Goal: Register for event/course

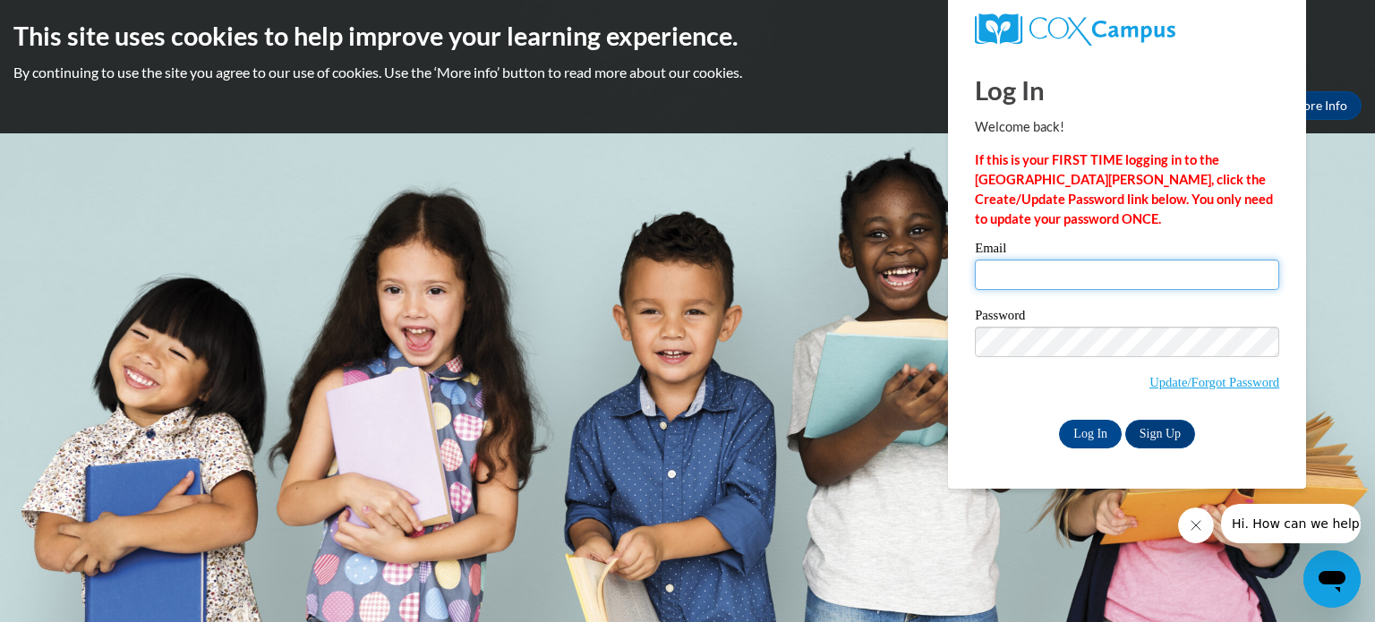
click at [1062, 285] on input "Email" at bounding box center [1127, 275] width 304 height 30
type input "[EMAIL_ADDRESS][DOMAIN_NAME]"
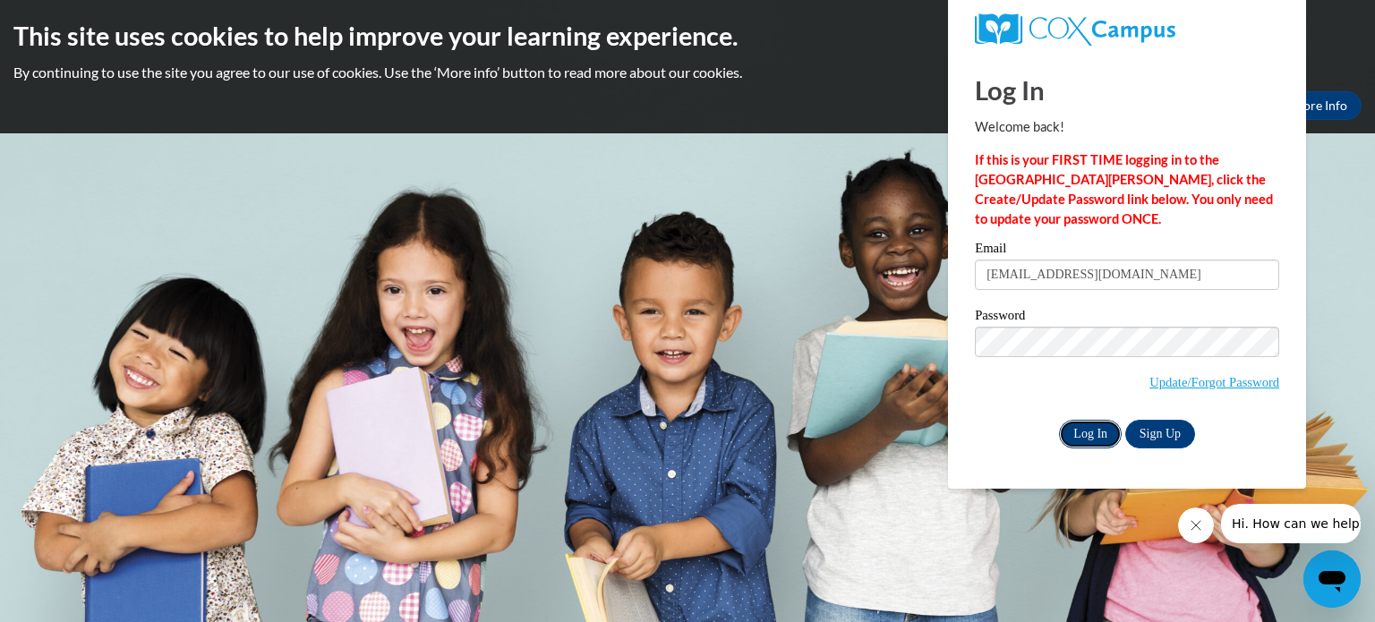
click at [1093, 428] on input "Log In" at bounding box center [1090, 434] width 63 height 29
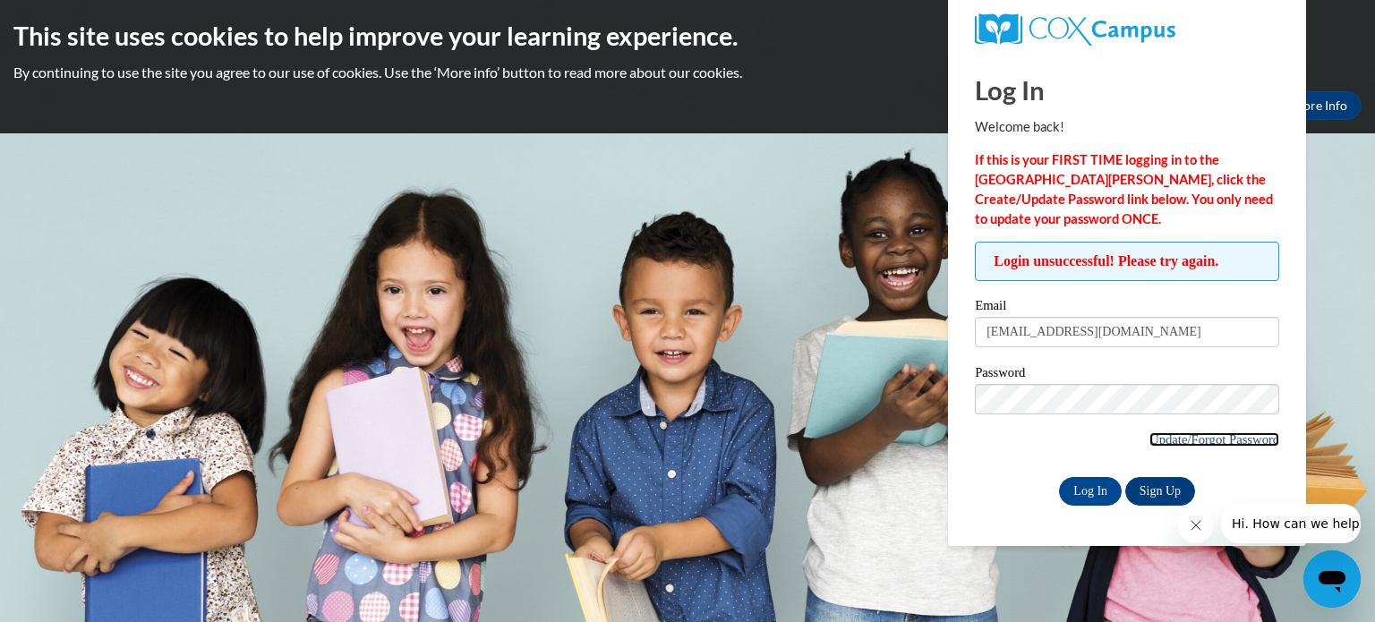
click at [1188, 439] on link "Update/Forgot Password" at bounding box center [1214, 439] width 130 height 14
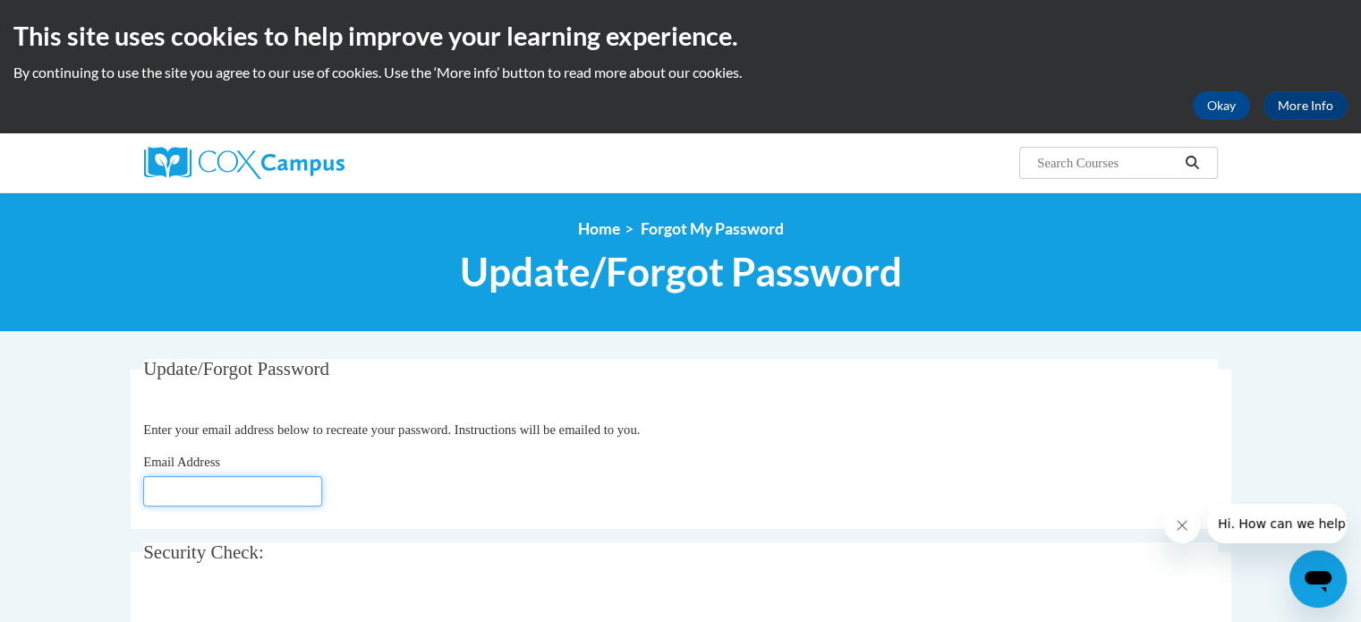
click at [264, 476] on input "Email Address" at bounding box center [232, 491] width 179 height 30
type input "jjacobso@kusd.edu"
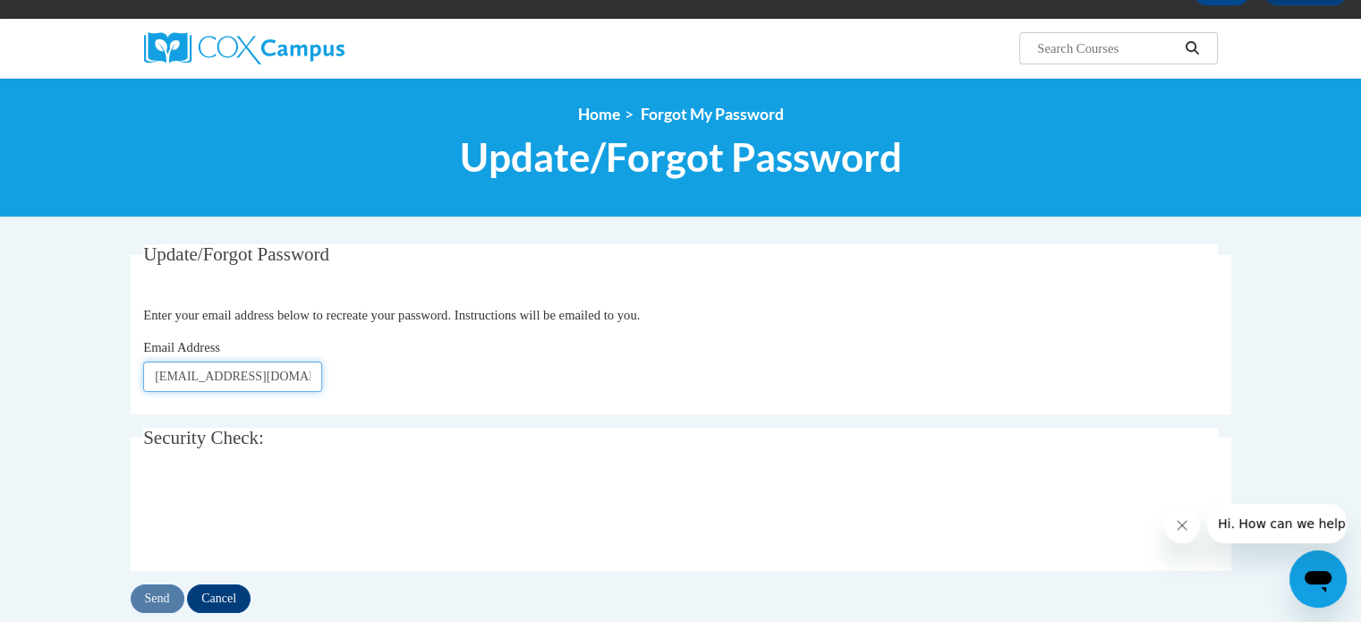
scroll to position [146, 0]
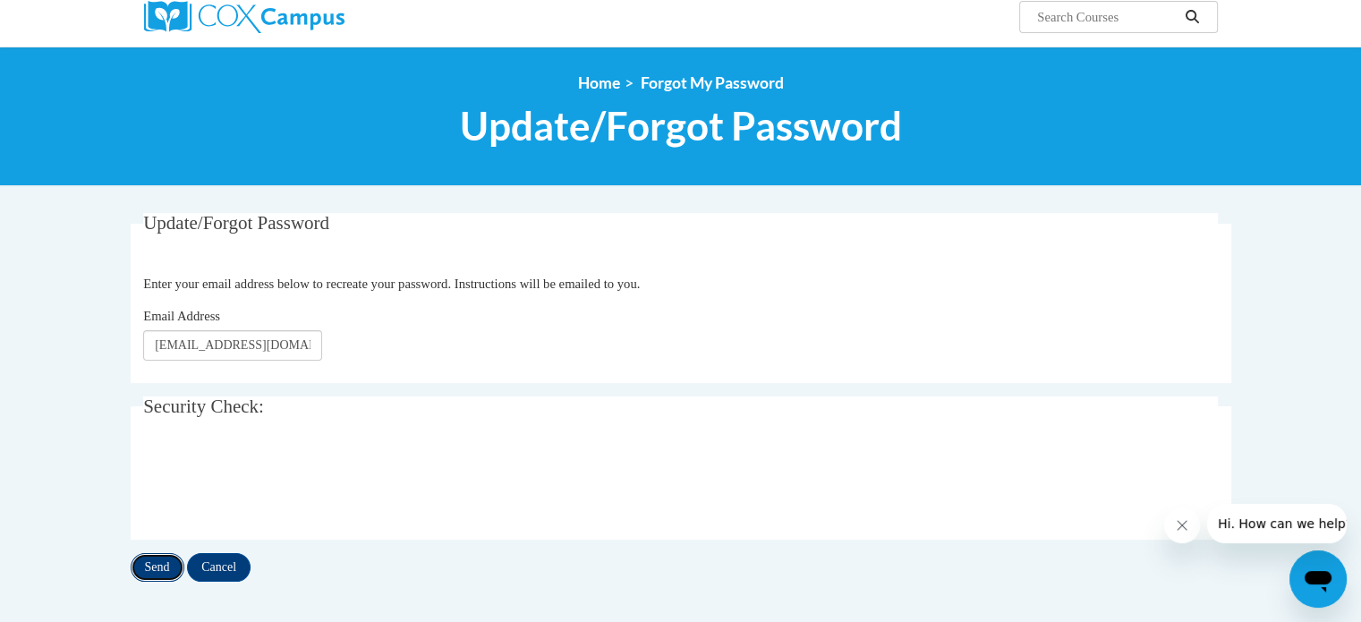
click at [155, 562] on input "Send" at bounding box center [158, 567] width 54 height 29
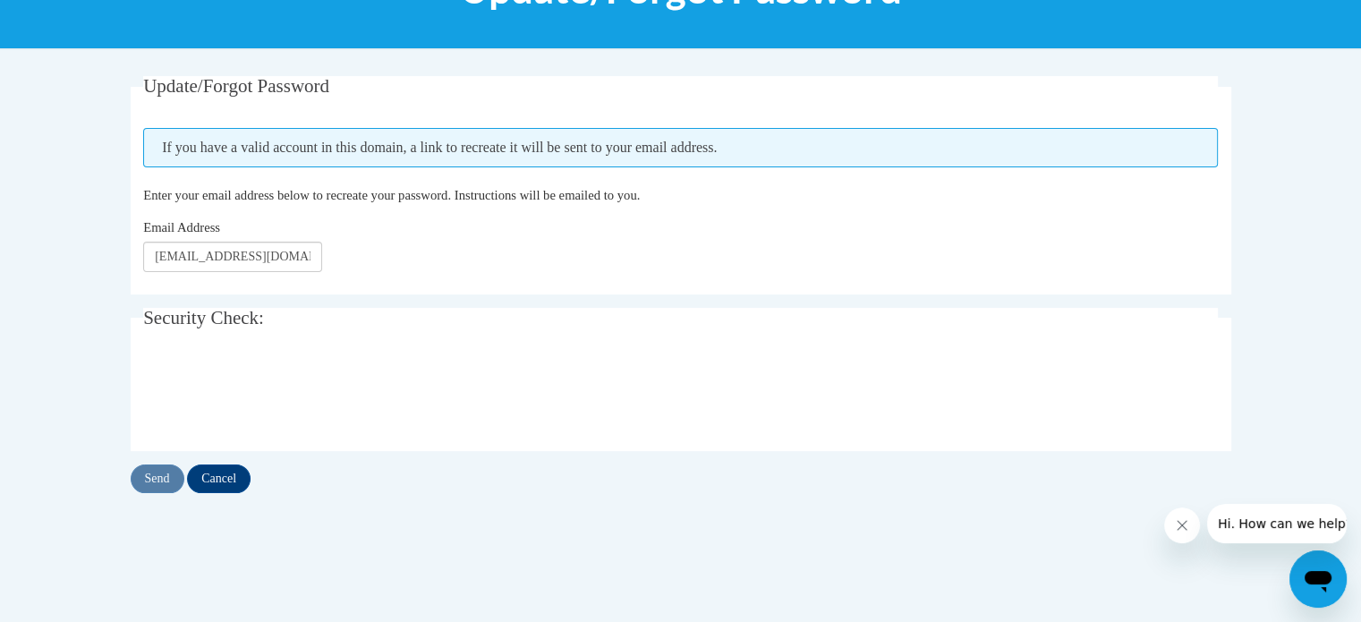
scroll to position [269, 0]
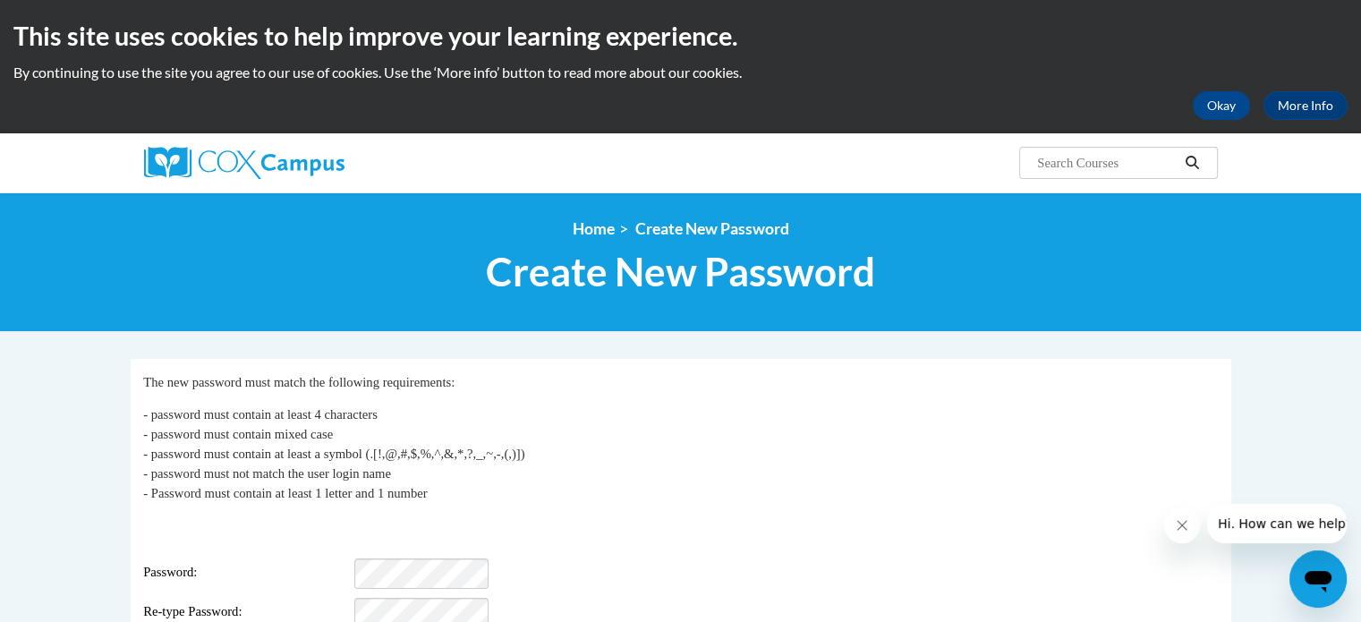
click at [408, 543] on div "Login: jjacobso@kusd.edu Password: Re-type Password:" at bounding box center [680, 572] width 1075 height 112
click at [354, 565] on div "Password:" at bounding box center [680, 574] width 1075 height 30
click at [339, 598] on div "Re-type Password:" at bounding box center [680, 613] width 1075 height 30
click at [355, 540] on div "Login: jjacobso@kusd.edu Password: Strong Re-type Password:" at bounding box center [680, 572] width 1075 height 112
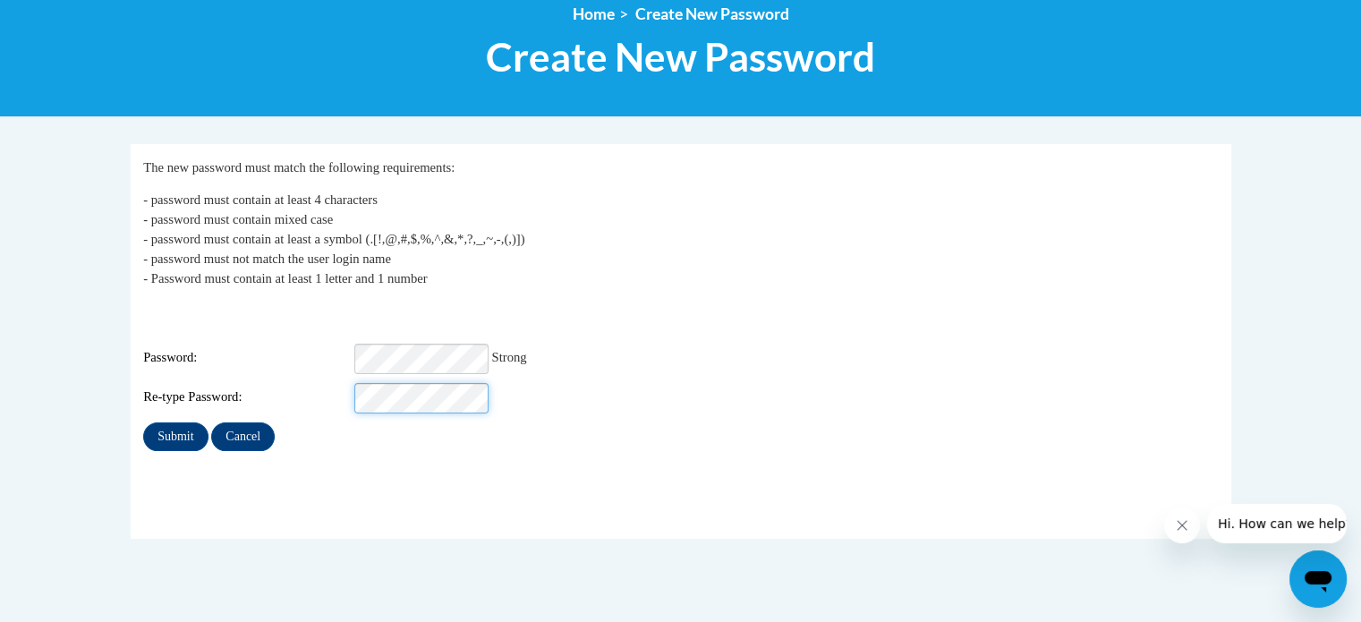
scroll to position [218, 0]
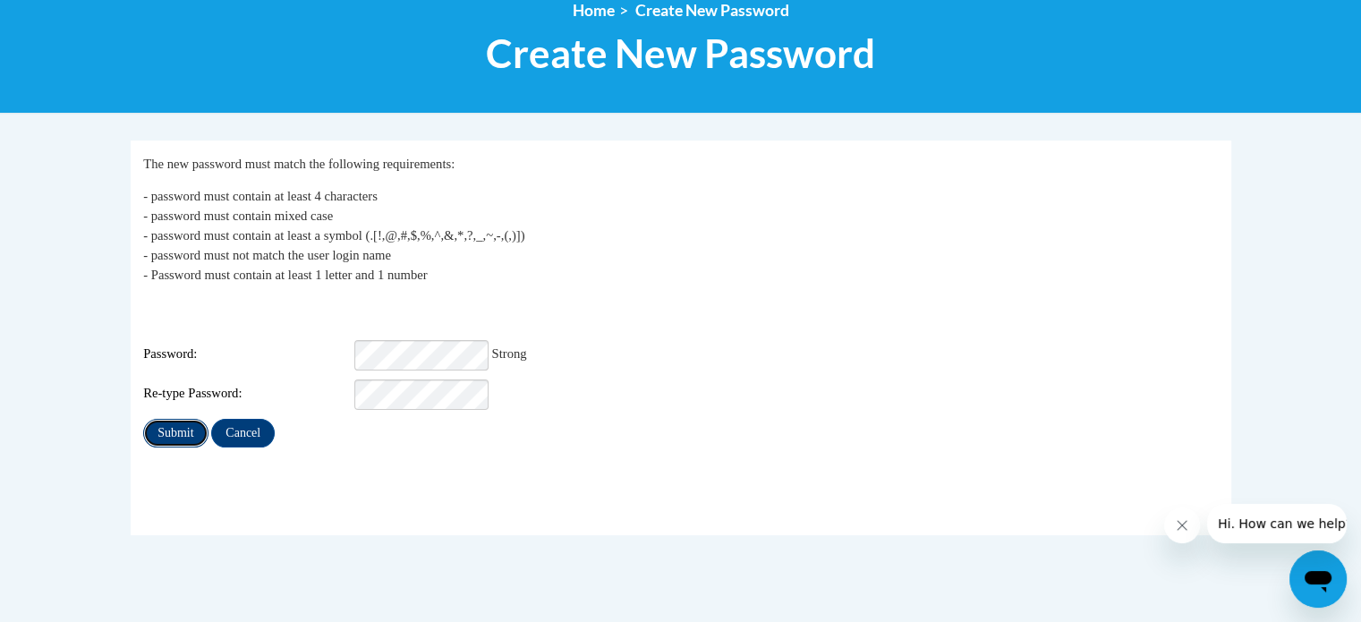
click at [171, 419] on input "Submit" at bounding box center [175, 433] width 64 height 29
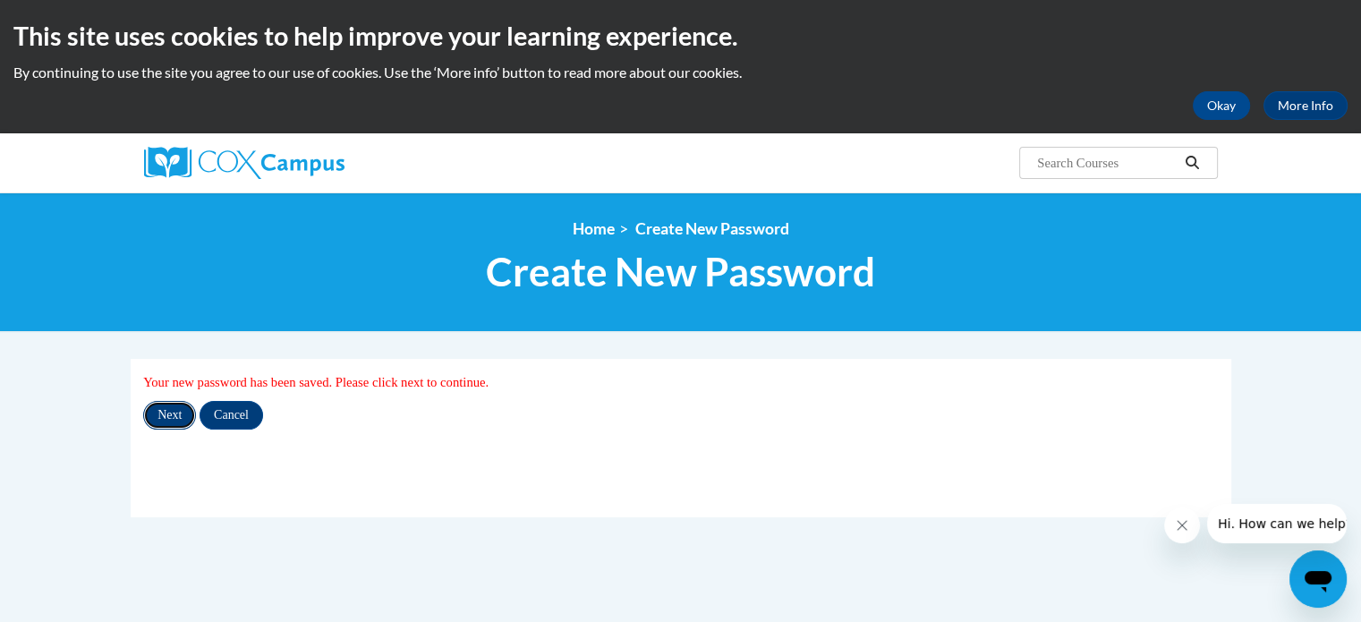
click at [166, 414] on input "Next" at bounding box center [169, 415] width 53 height 29
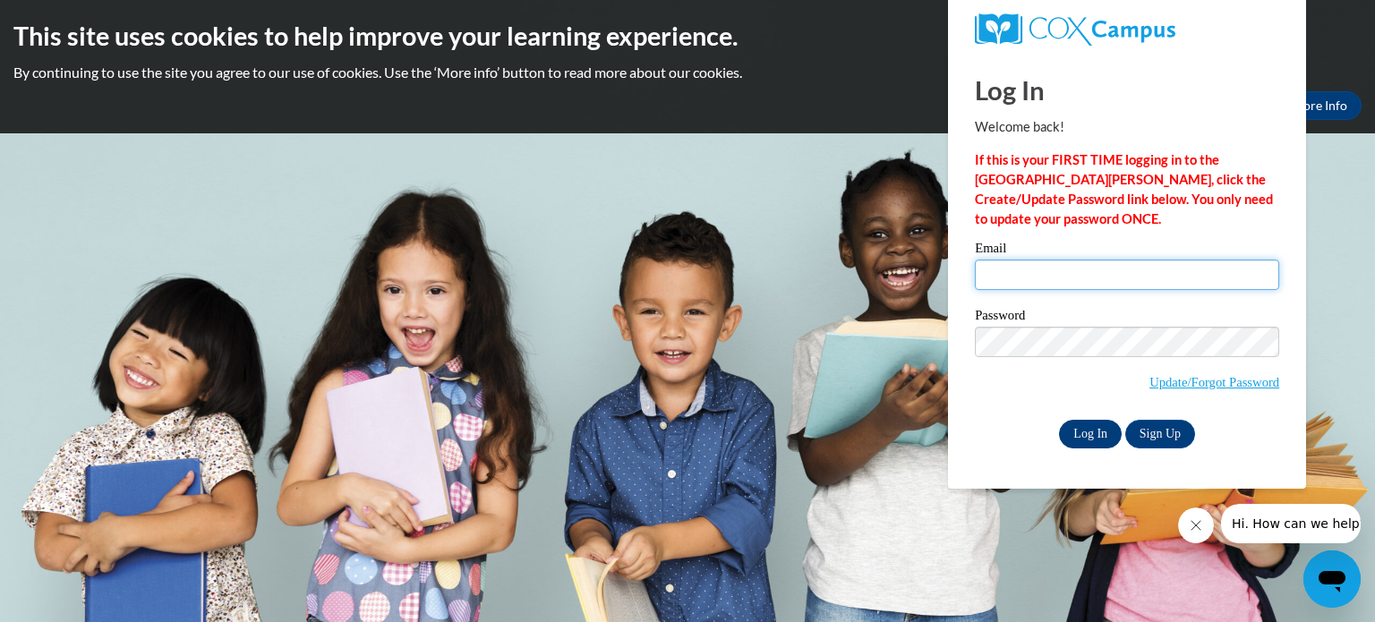
type input "jjacobso@kusd.edu"
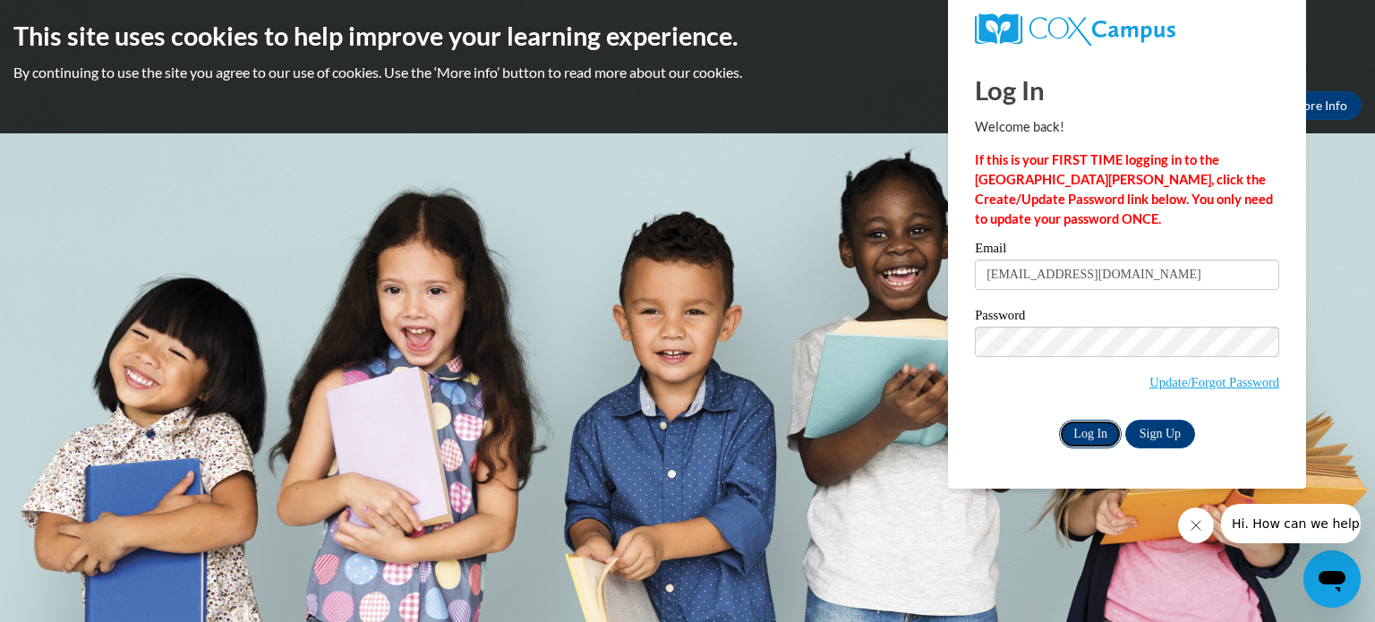
click at [1099, 443] on input "Log In" at bounding box center [1090, 434] width 63 height 29
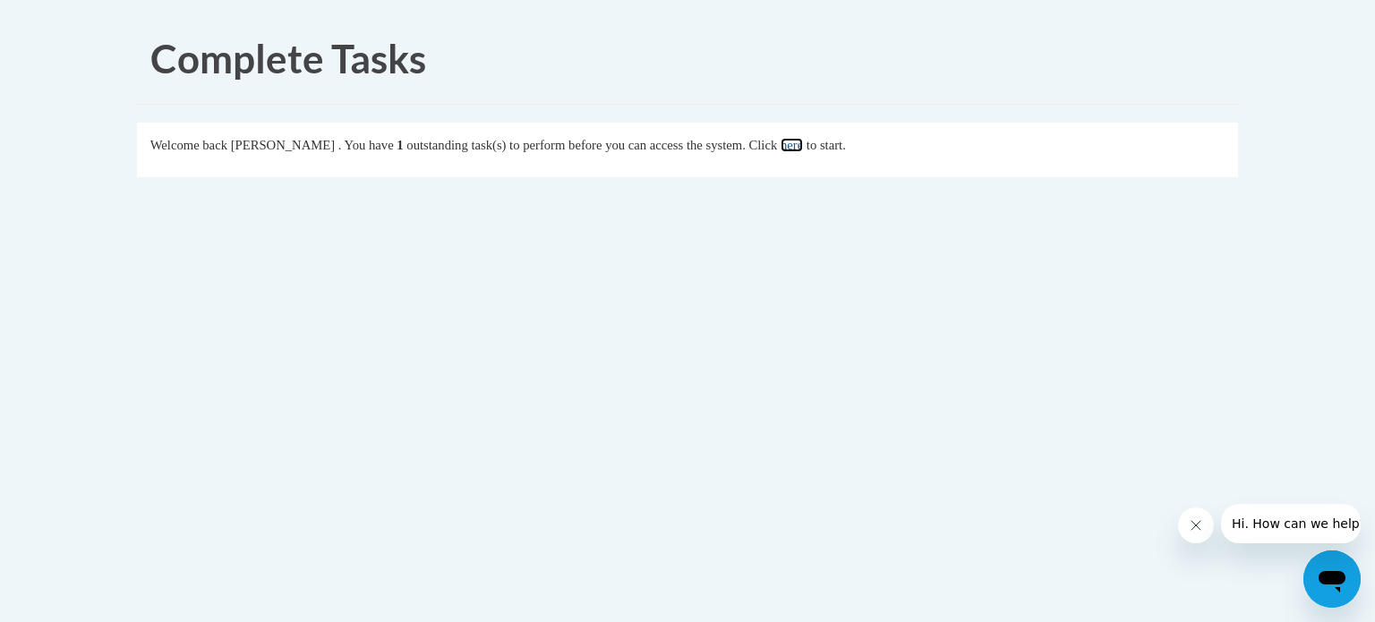
click at [803, 141] on link "here" at bounding box center [792, 145] width 22 height 14
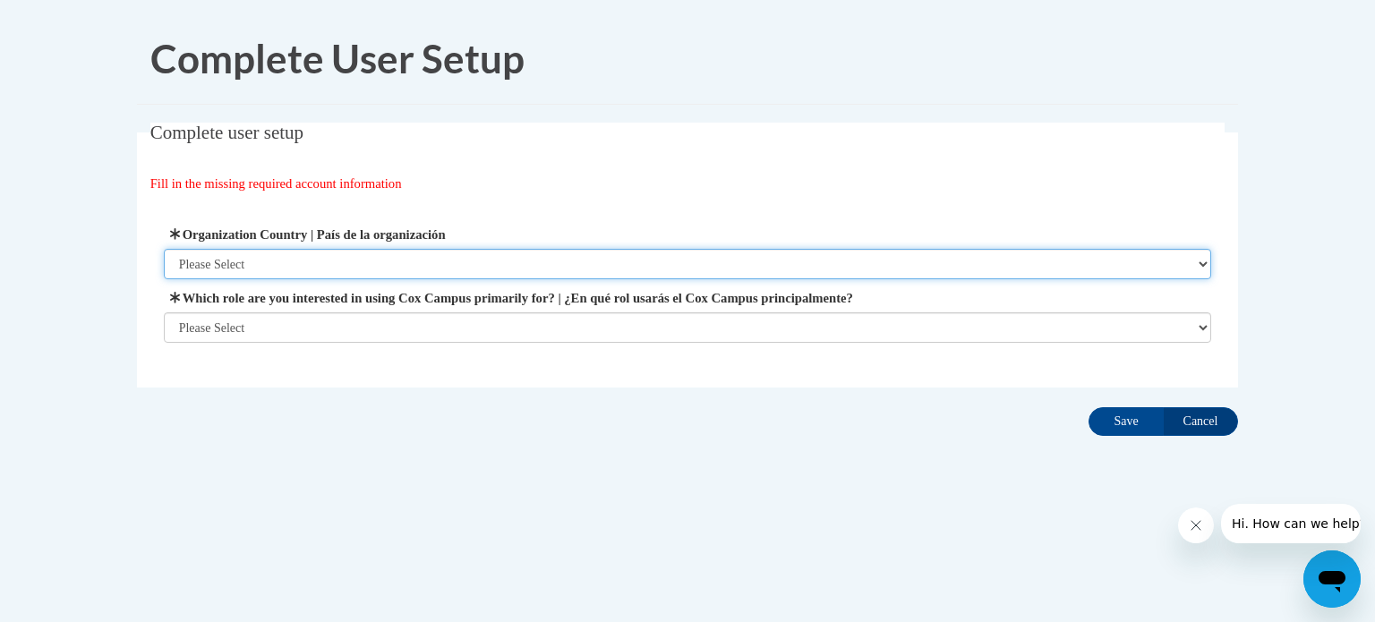
click at [644, 265] on select "Please Select United States | Estados Unidos Outside of the United States | Fue…" at bounding box center [688, 264] width 1048 height 30
select select "ad49bcad-a171-4b2e-b99c-48b446064914"
click at [164, 249] on select "Please Select United States | Estados Unidos Outside of the United States | Fue…" at bounding box center [688, 264] width 1048 height 30
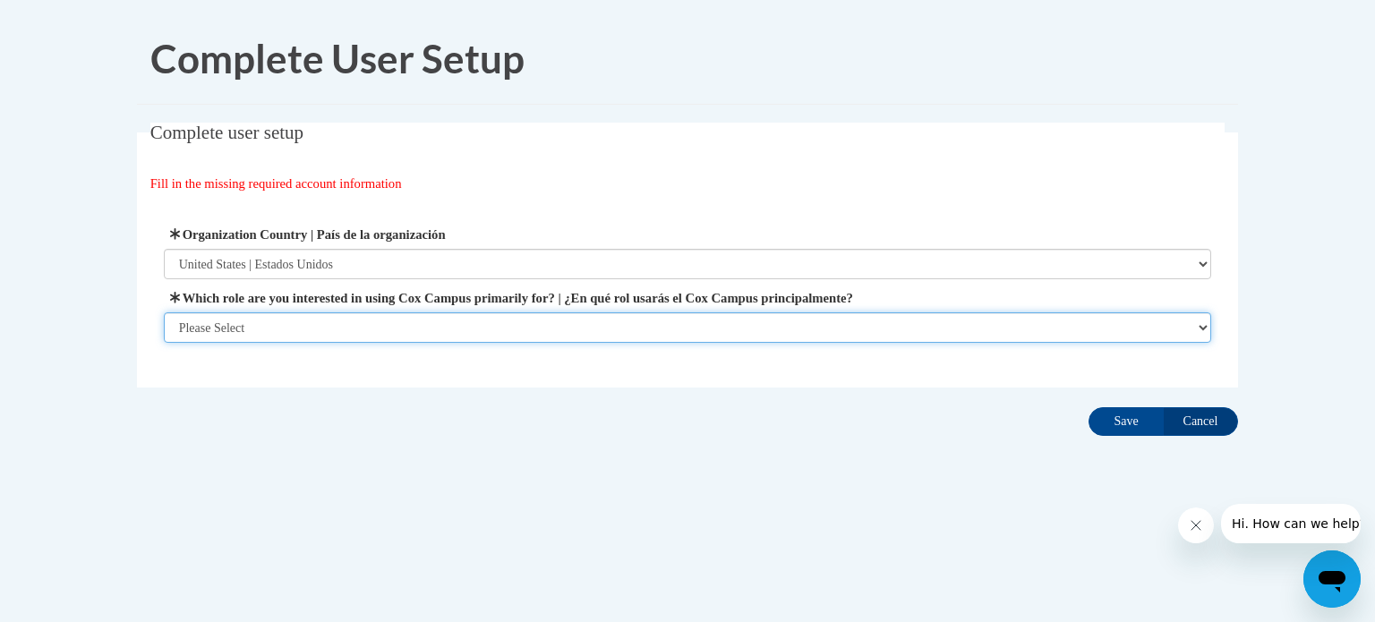
click at [602, 317] on select "Please Select College/University | Colegio/Universidad Community/Nonprofit Part…" at bounding box center [688, 327] width 1048 height 30
select select "fbf2d438-af2f-41f8-98f1-81c410e29de3"
click at [164, 343] on select "Please Select College/University | Colegio/Universidad Community/Nonprofit Part…" at bounding box center [688, 327] width 1048 height 30
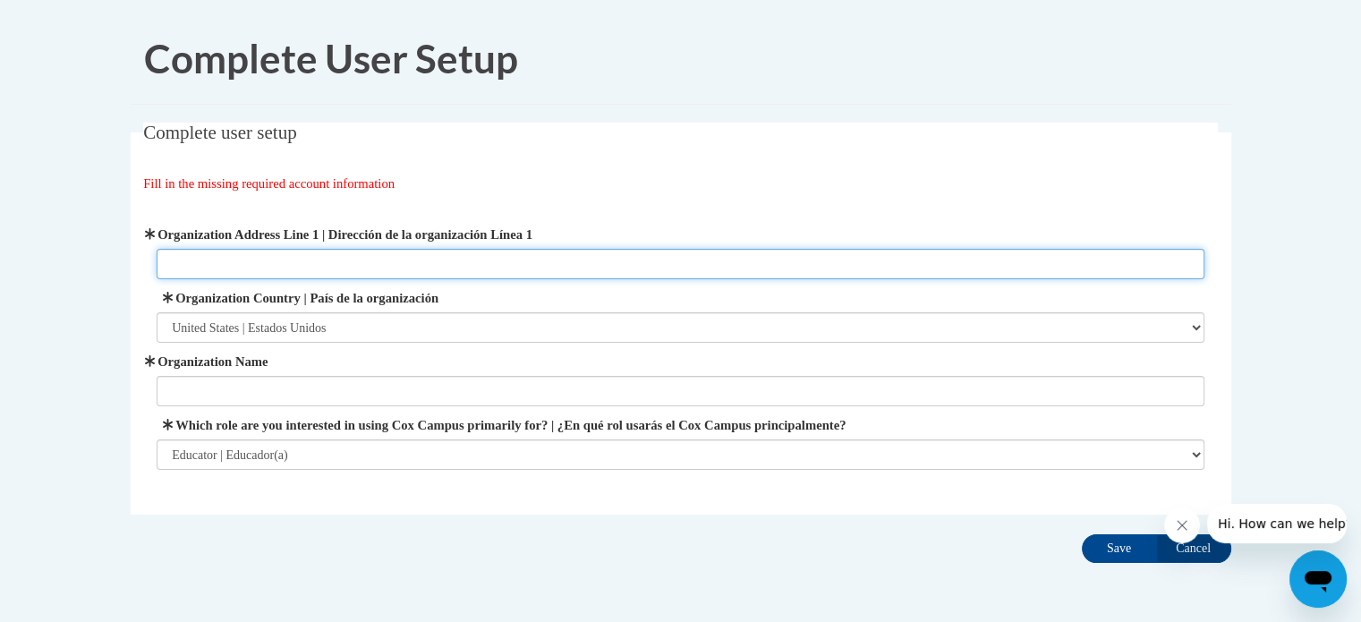
click at [587, 276] on input "Organization Address Line 1 | Dirección de la organización Línea 1" at bounding box center [681, 264] width 1048 height 30
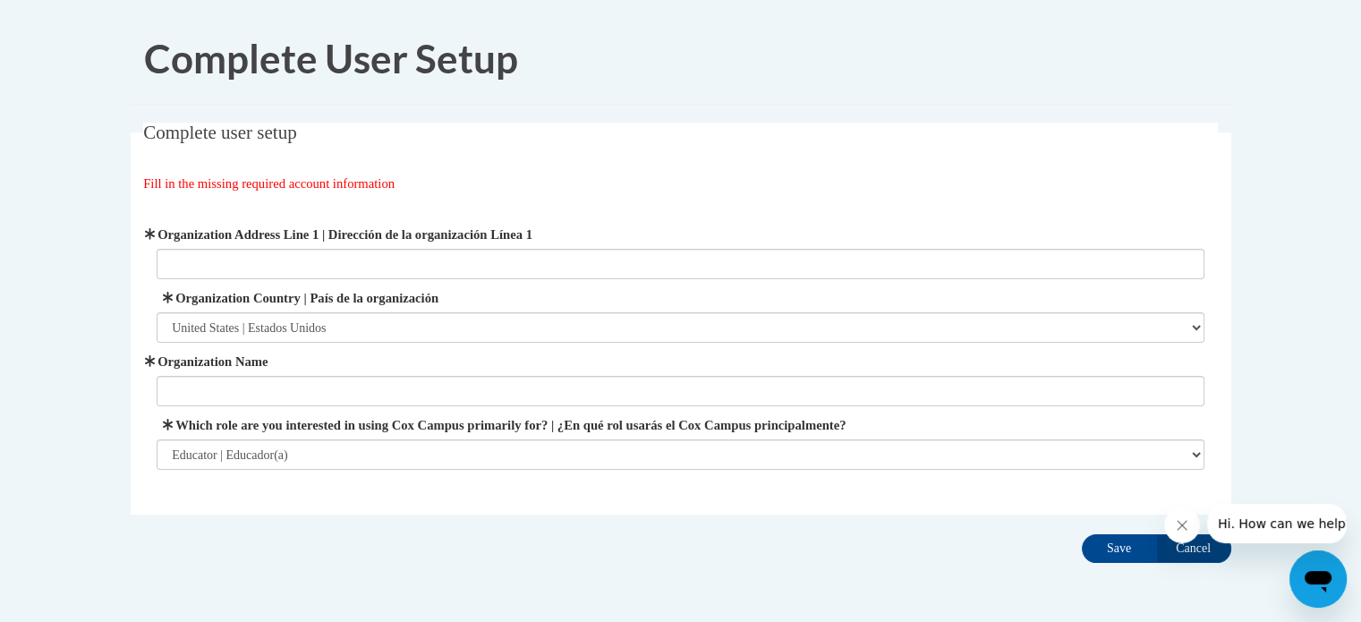
click at [551, 188] on div "Fill in the missing required account information" at bounding box center [680, 184] width 1075 height 20
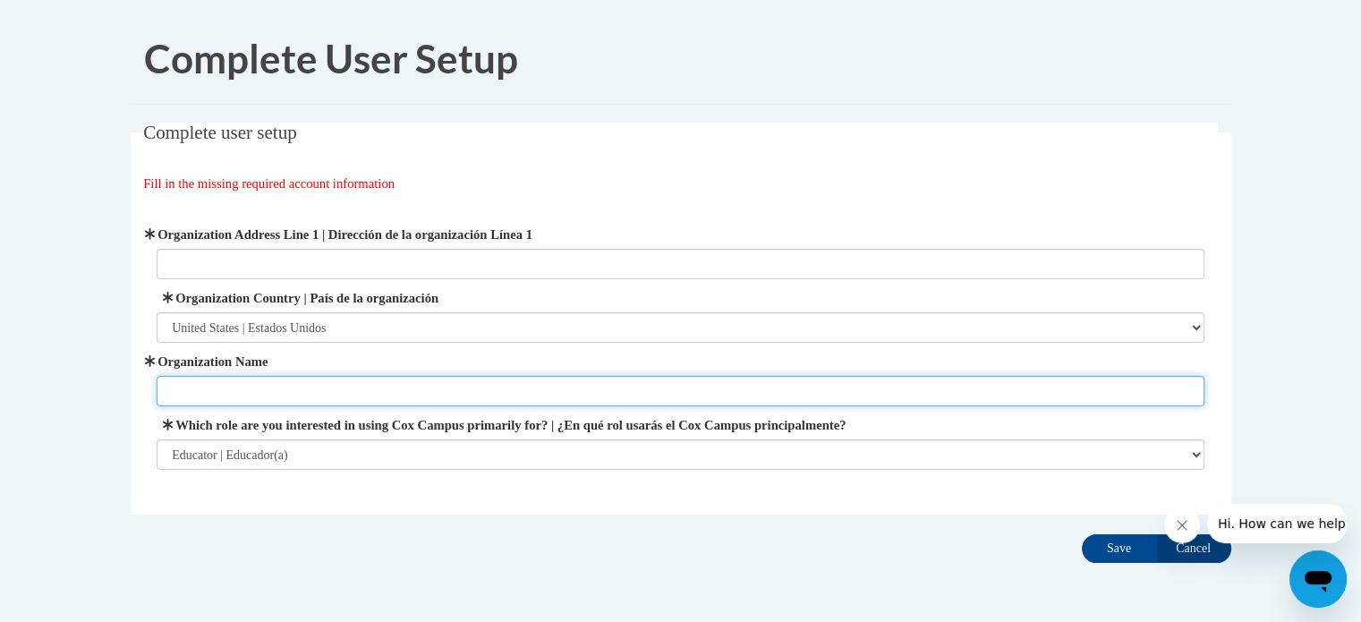
click at [416, 389] on input "Organization Name" at bounding box center [681, 391] width 1048 height 30
click at [415, 389] on input "Organization Name" at bounding box center [681, 391] width 1048 height 30
drag, startPoint x: 397, startPoint y: 389, endPoint x: 103, endPoint y: 414, distance: 294.7
click at [103, 414] on body "Complete User Setup Complete user setup Fill in the missing required account in…" at bounding box center [680, 345] width 1361 height 690
type input "Kenosha Unified School District"
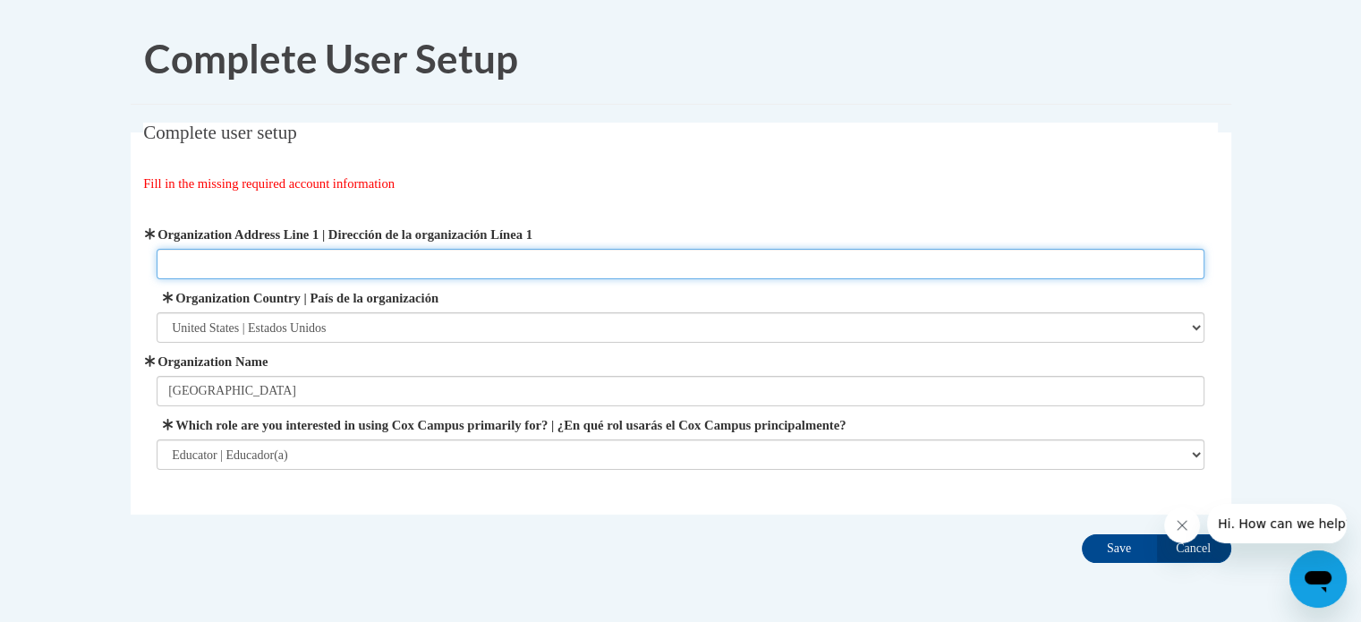
click at [376, 260] on input "Organization Address Line 1 | Dirección de la organización Línea 1" at bounding box center [681, 264] width 1048 height 30
paste input "3600 52nd St, Kenosha, WI 53144"
type input "3600 52nd St, Kenosha, WI 53144"
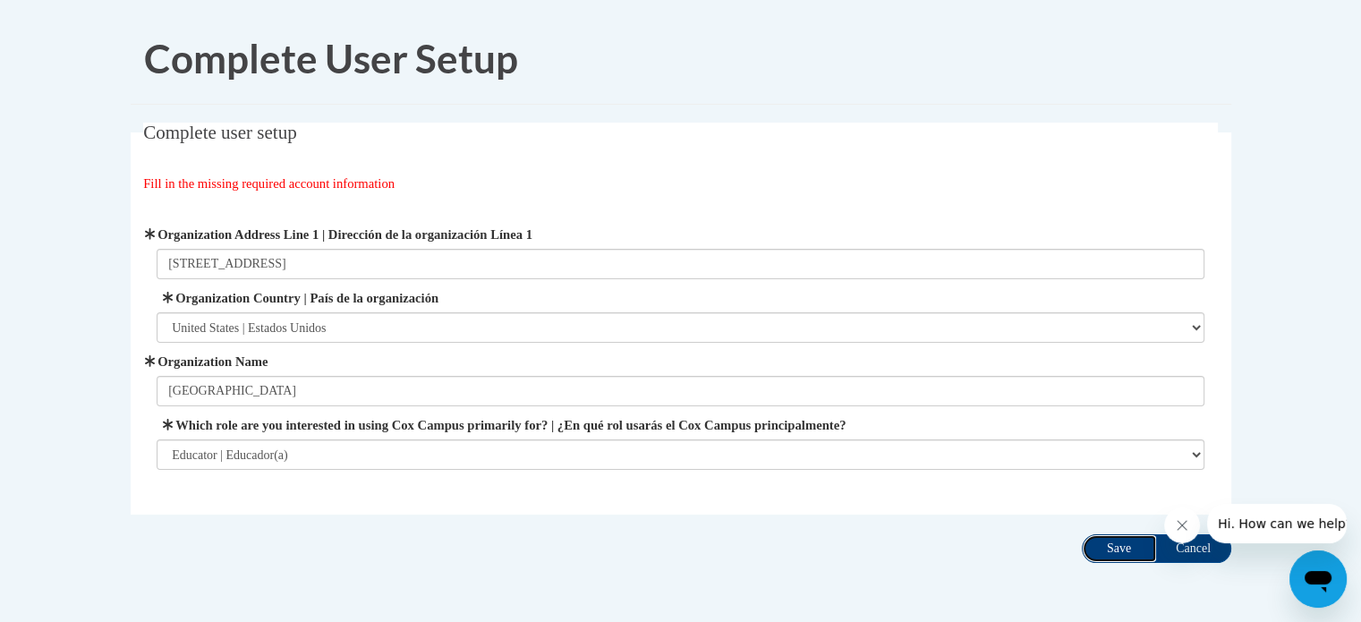
click at [1134, 549] on input "Save" at bounding box center [1119, 548] width 75 height 29
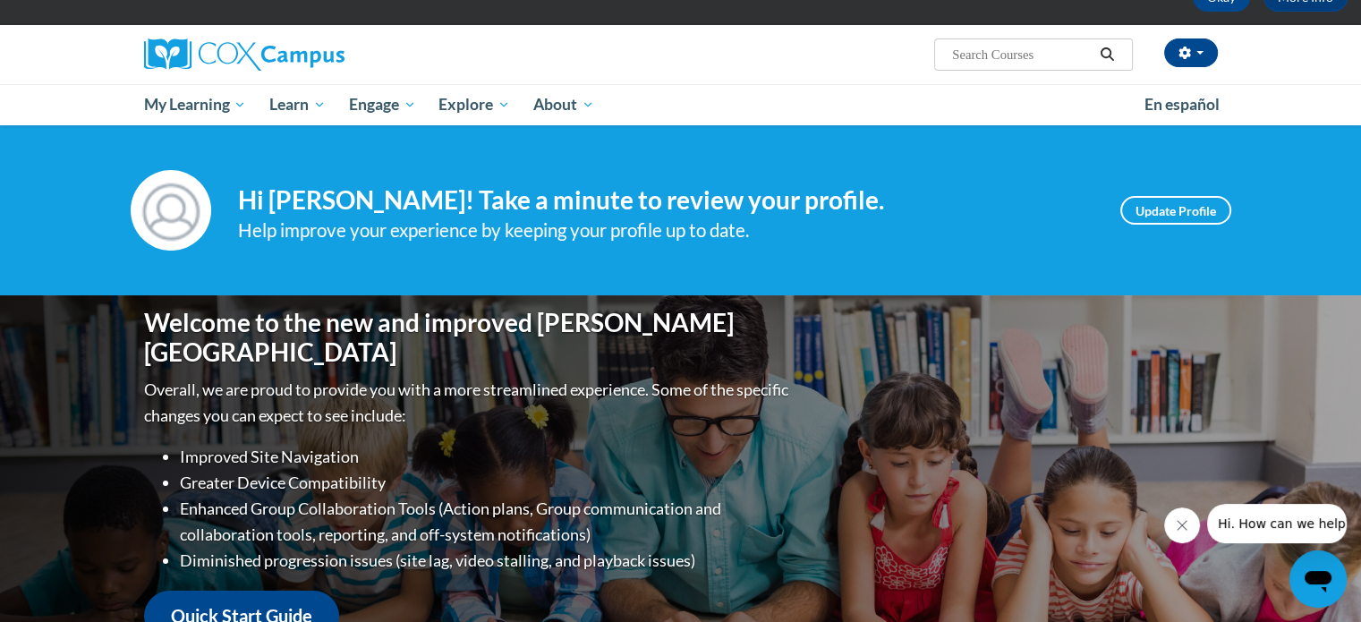
scroll to position [103, 0]
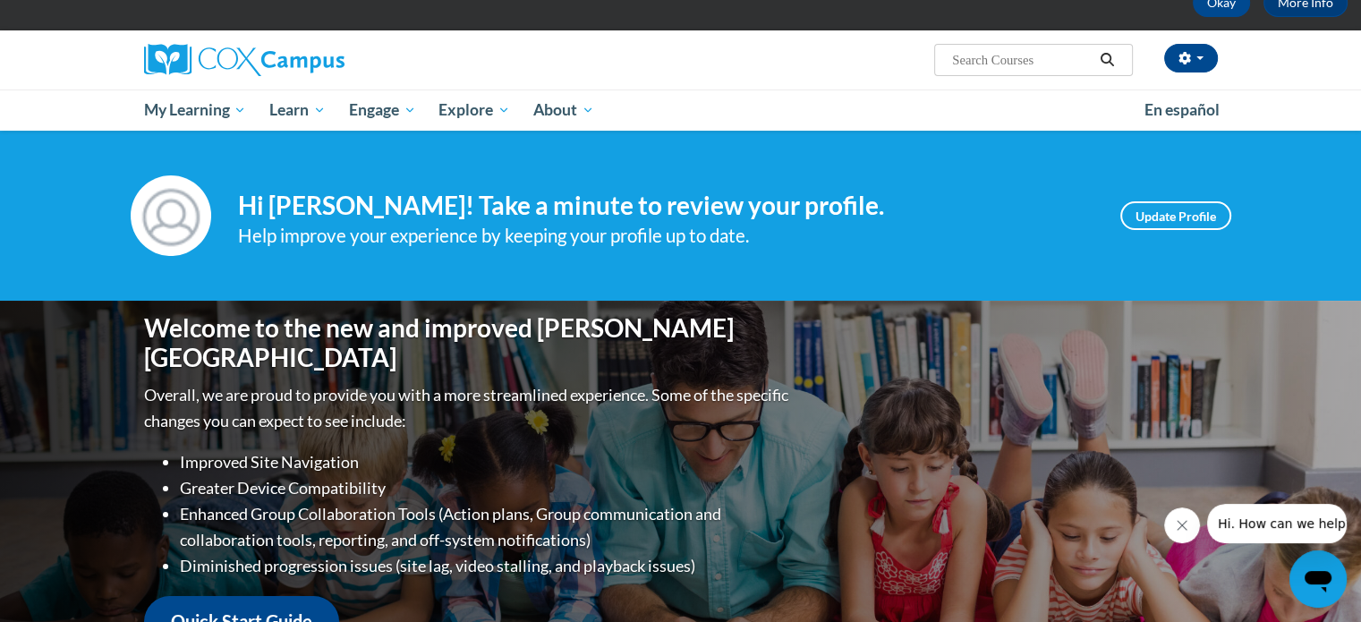
click at [1007, 71] on span "Search Search..." at bounding box center [1033, 60] width 198 height 32
click at [1006, 64] on input "Search..." at bounding box center [1022, 59] width 143 height 21
type input "comprehension"
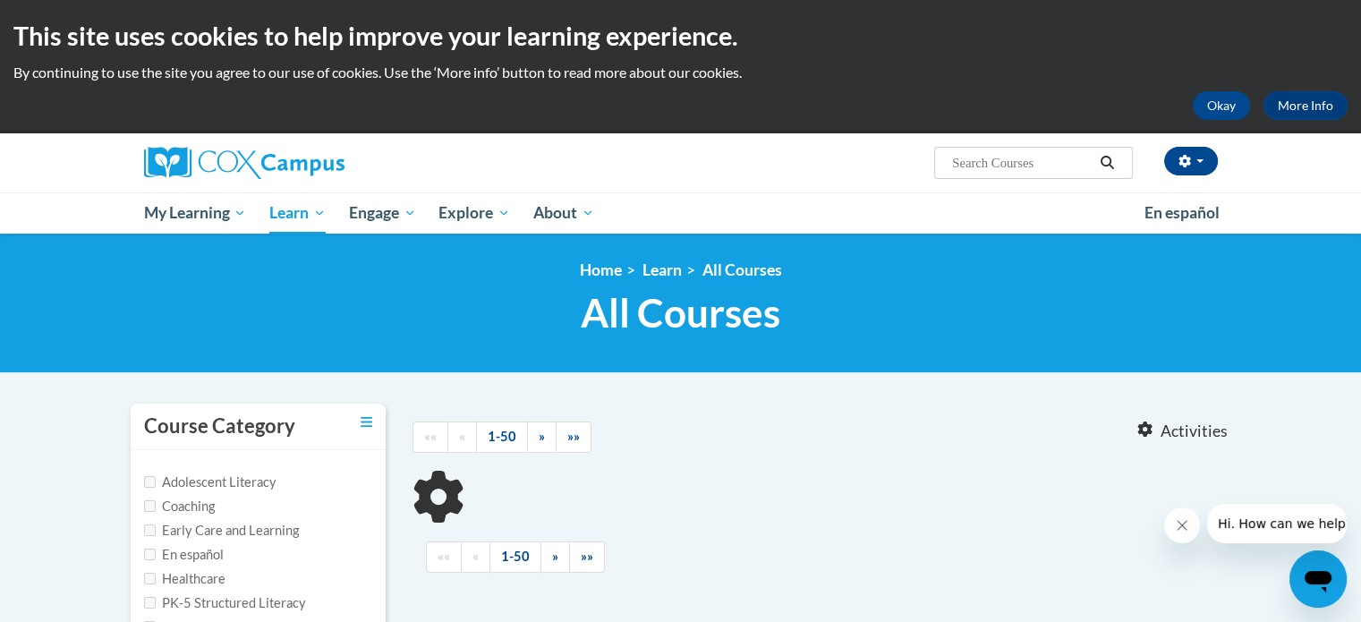
type input "comprehension"
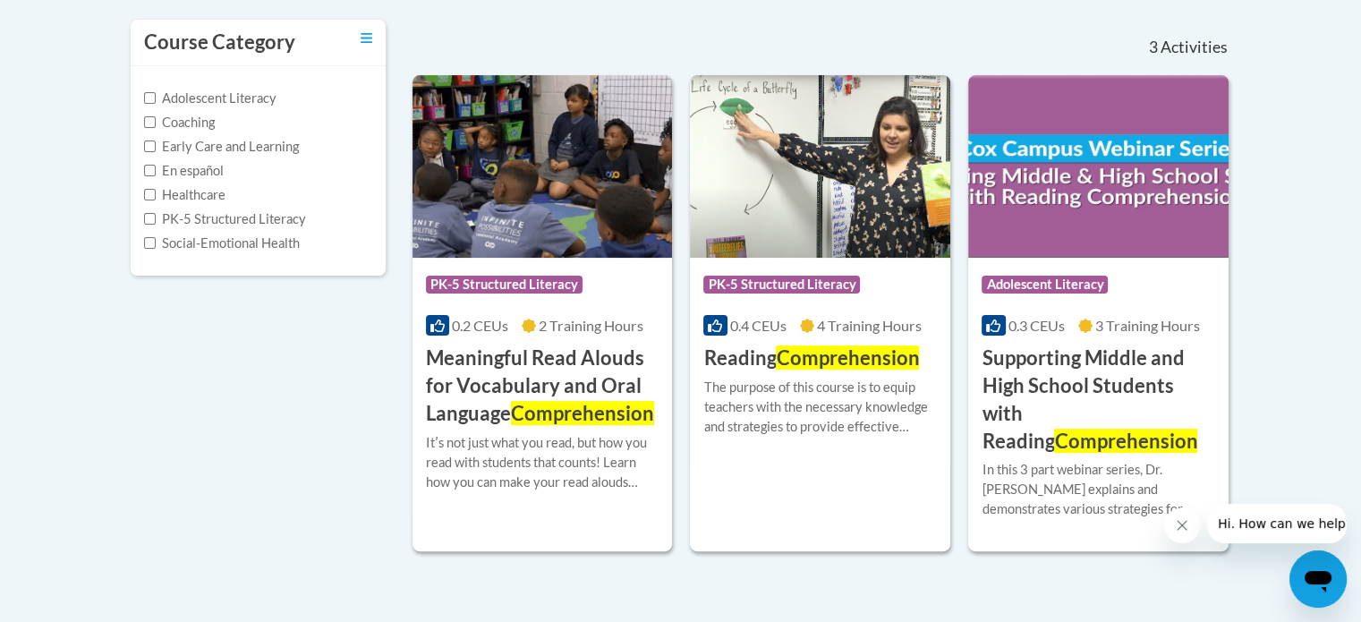
scroll to position [394, 0]
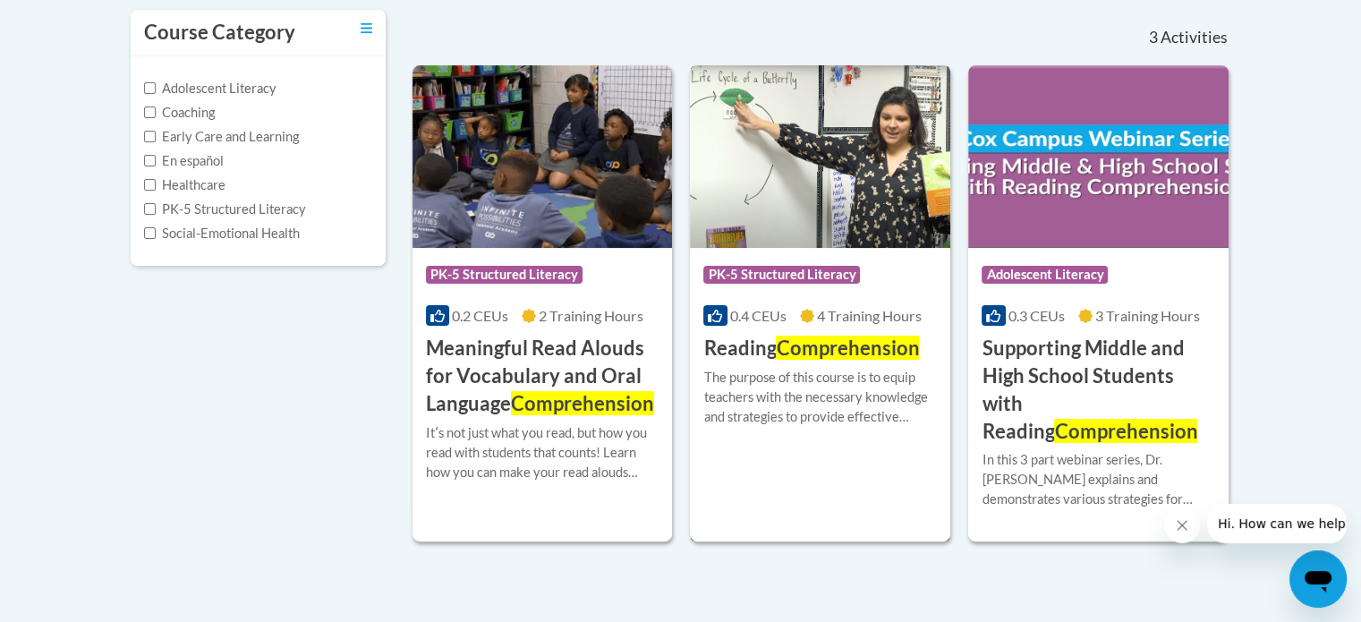
click at [856, 336] on span "Comprehension" at bounding box center [847, 348] width 143 height 24
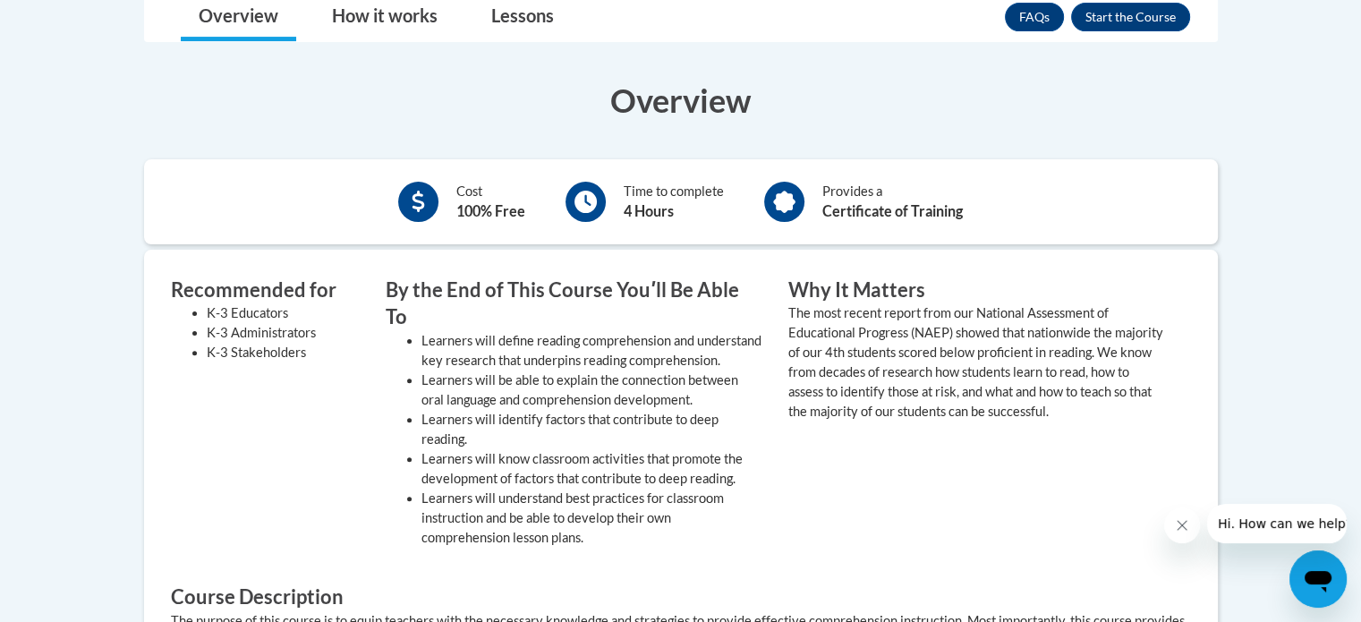
scroll to position [400, 0]
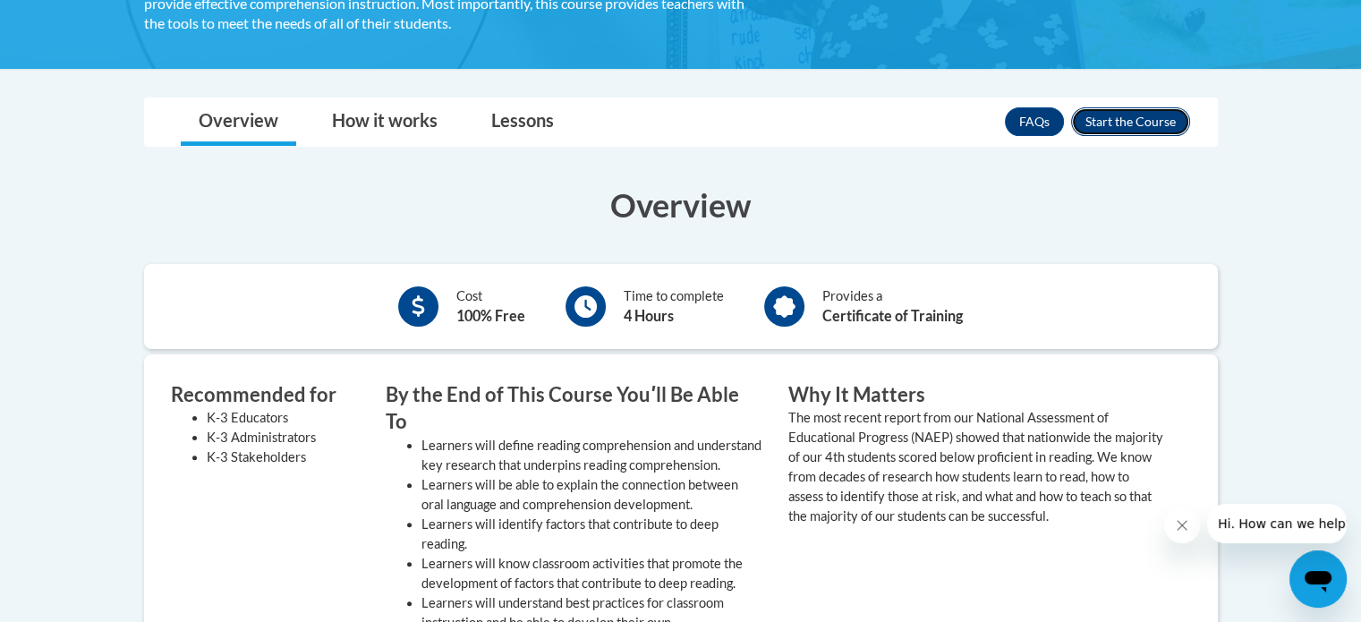
click at [1136, 127] on button "Enroll" at bounding box center [1130, 121] width 119 height 29
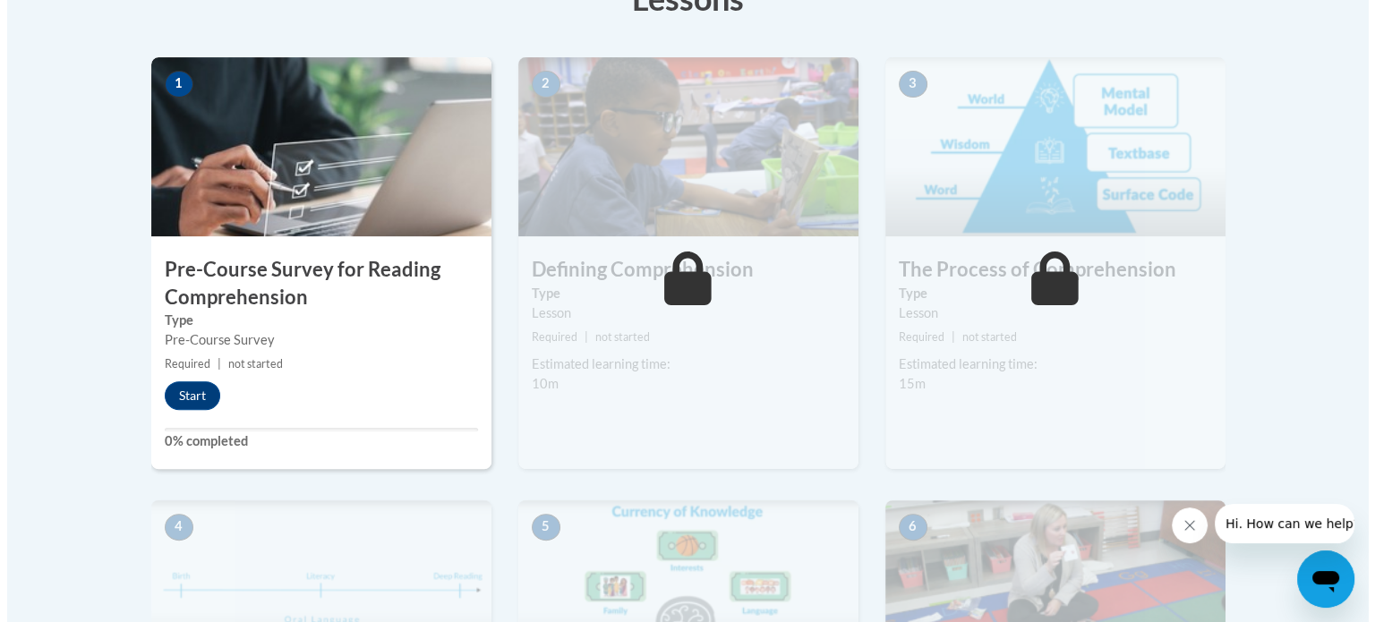
scroll to position [548, 0]
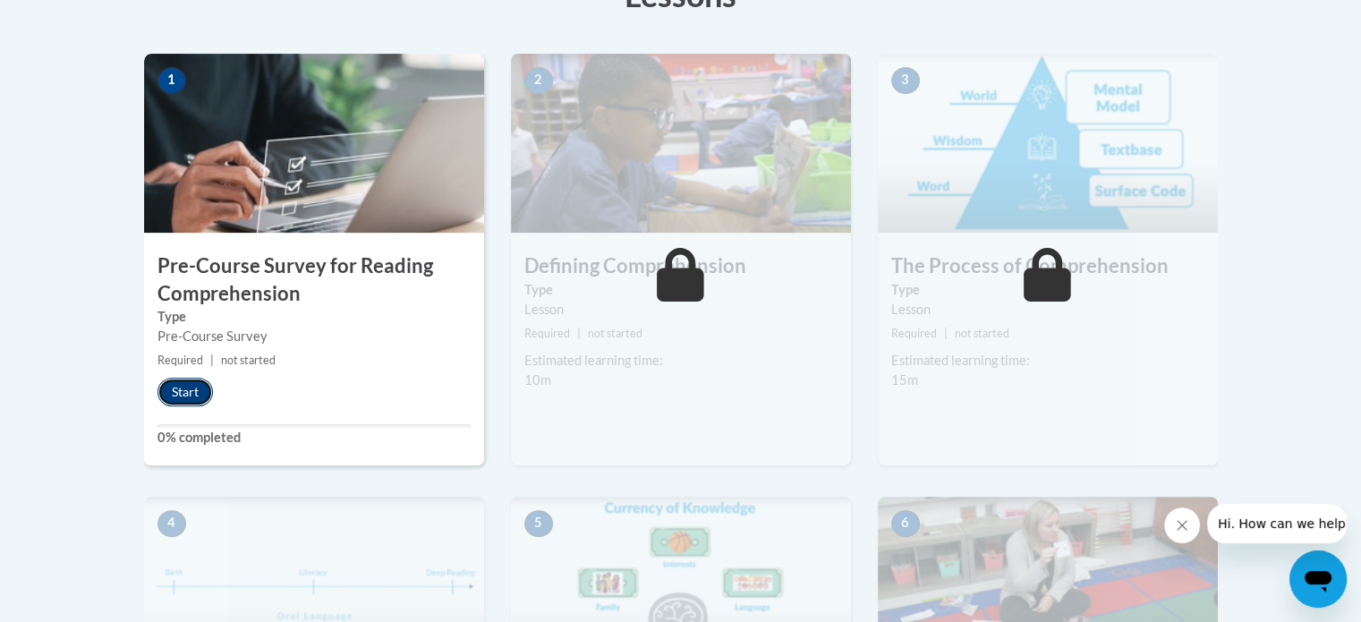
click at [190, 385] on button "Start" at bounding box center [185, 392] width 55 height 29
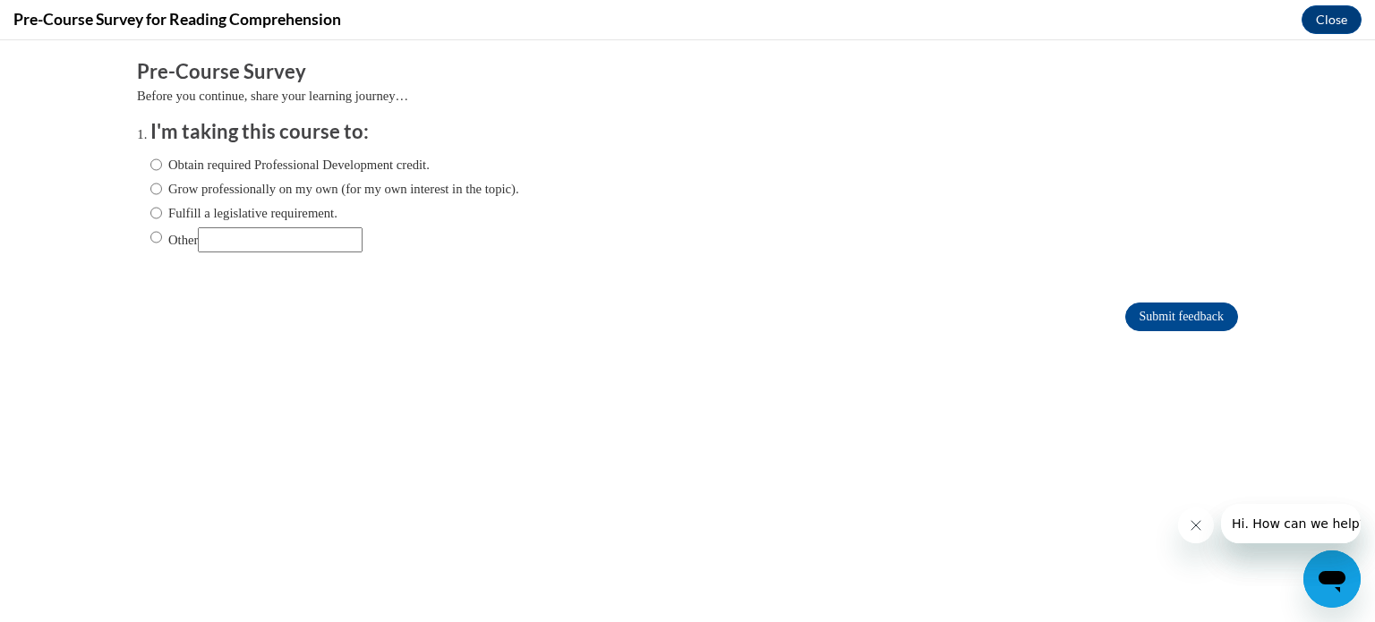
scroll to position [0, 0]
click at [269, 160] on label "Obtain required Professional Development credit." at bounding box center [289, 165] width 279 height 20
click at [162, 160] on input "Obtain required Professional Development credit." at bounding box center [156, 165] width 12 height 20
radio input "true"
click at [1125, 328] on input "Submit feedback" at bounding box center [1181, 317] width 113 height 29
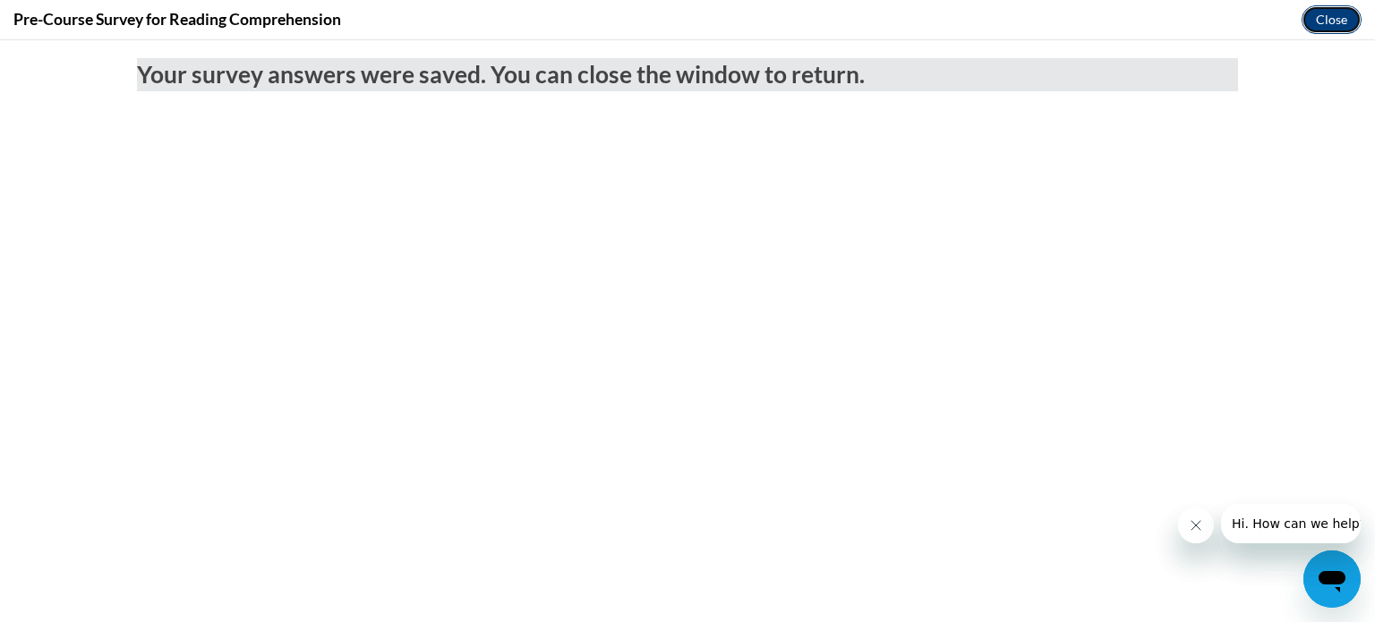
click at [1329, 26] on button "Close" at bounding box center [1331, 19] width 60 height 29
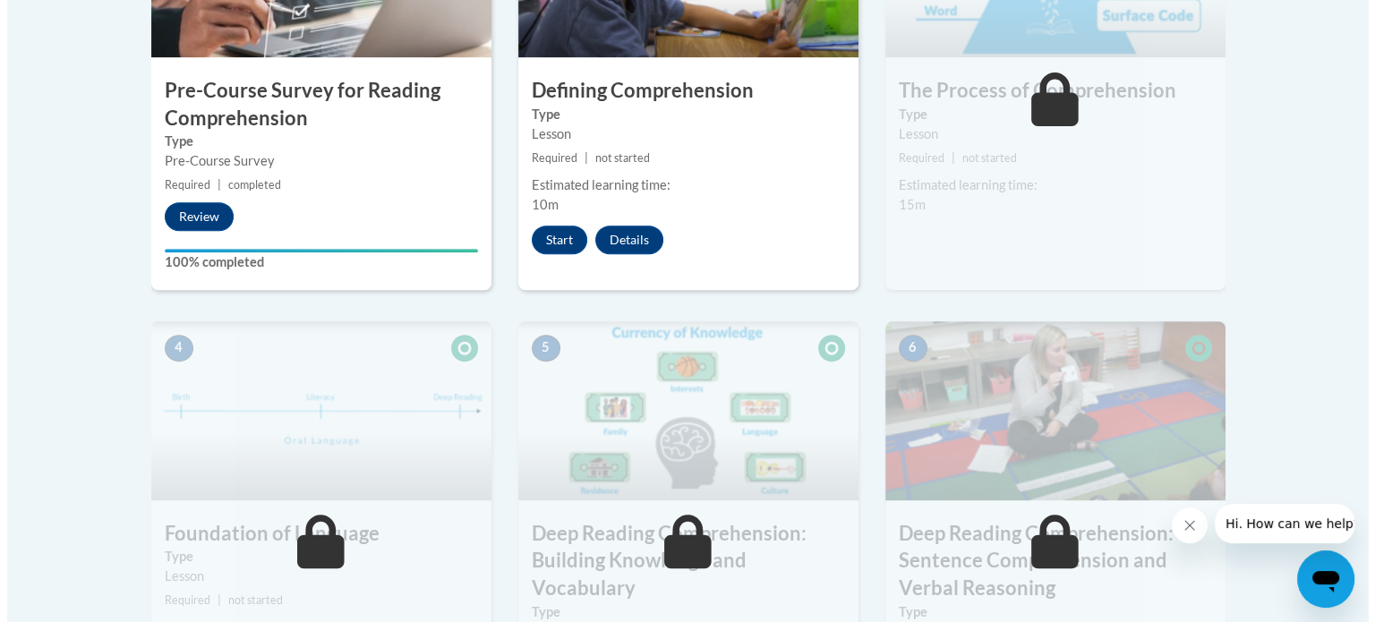
scroll to position [687, 0]
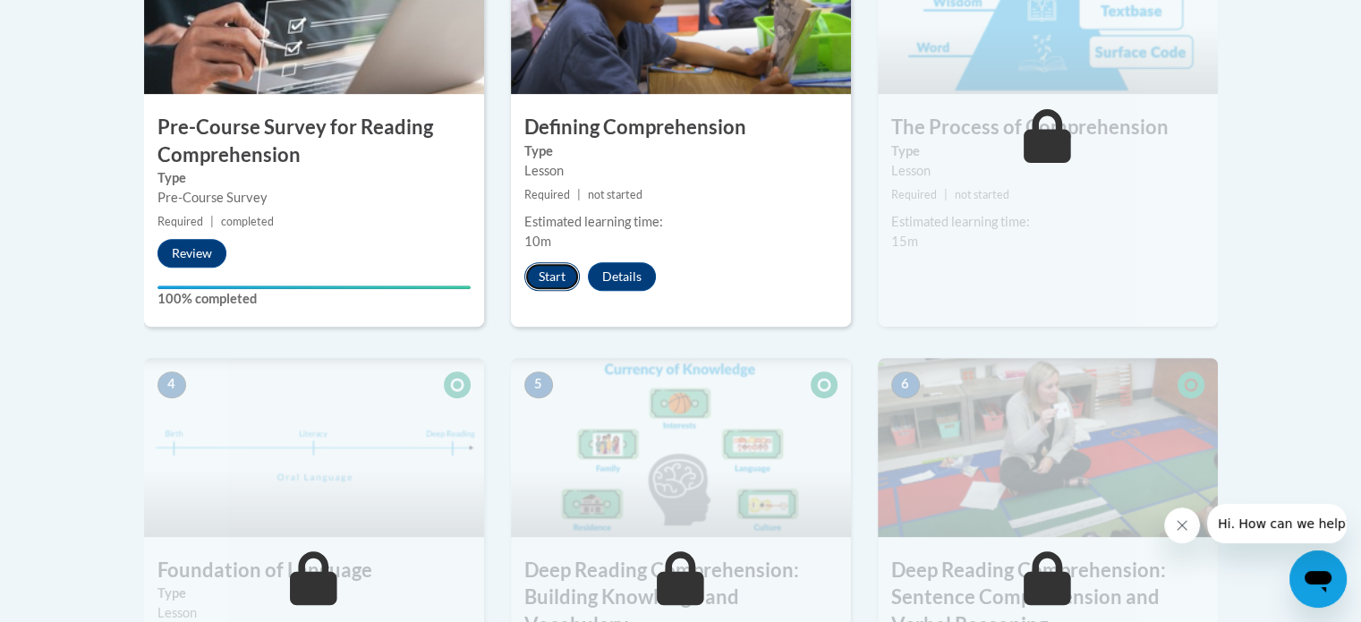
click at [562, 276] on button "Start" at bounding box center [552, 276] width 55 height 29
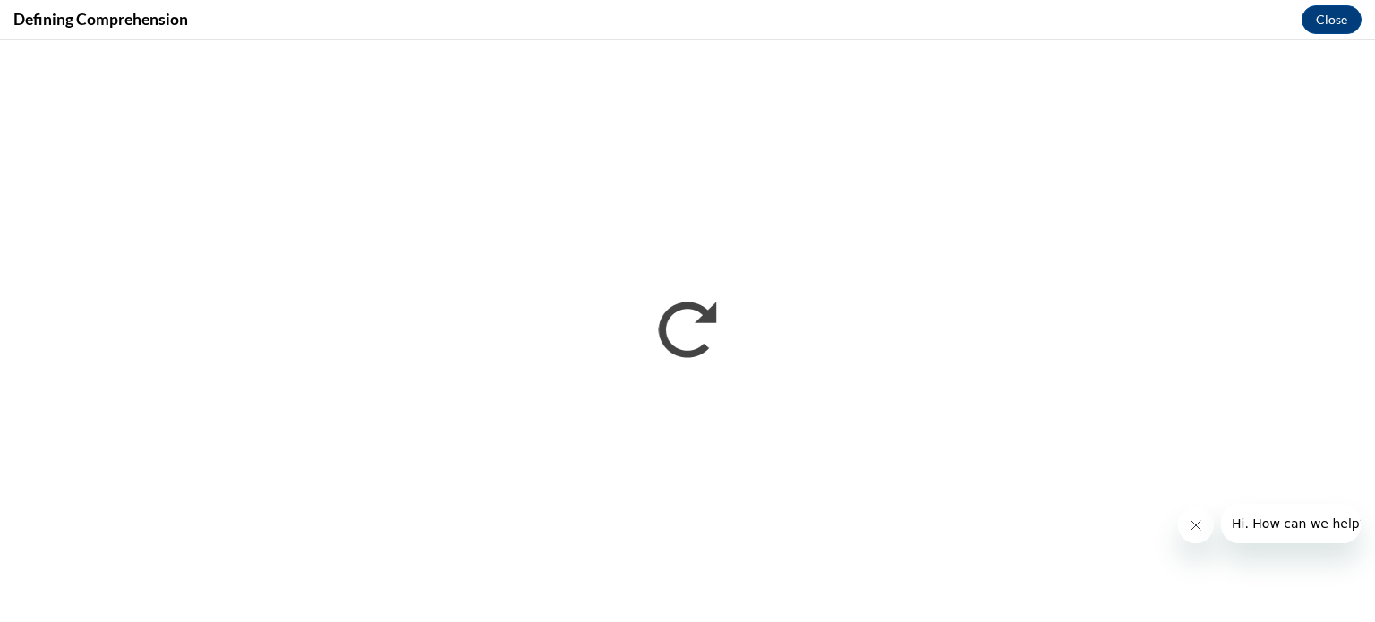
scroll to position [0, 0]
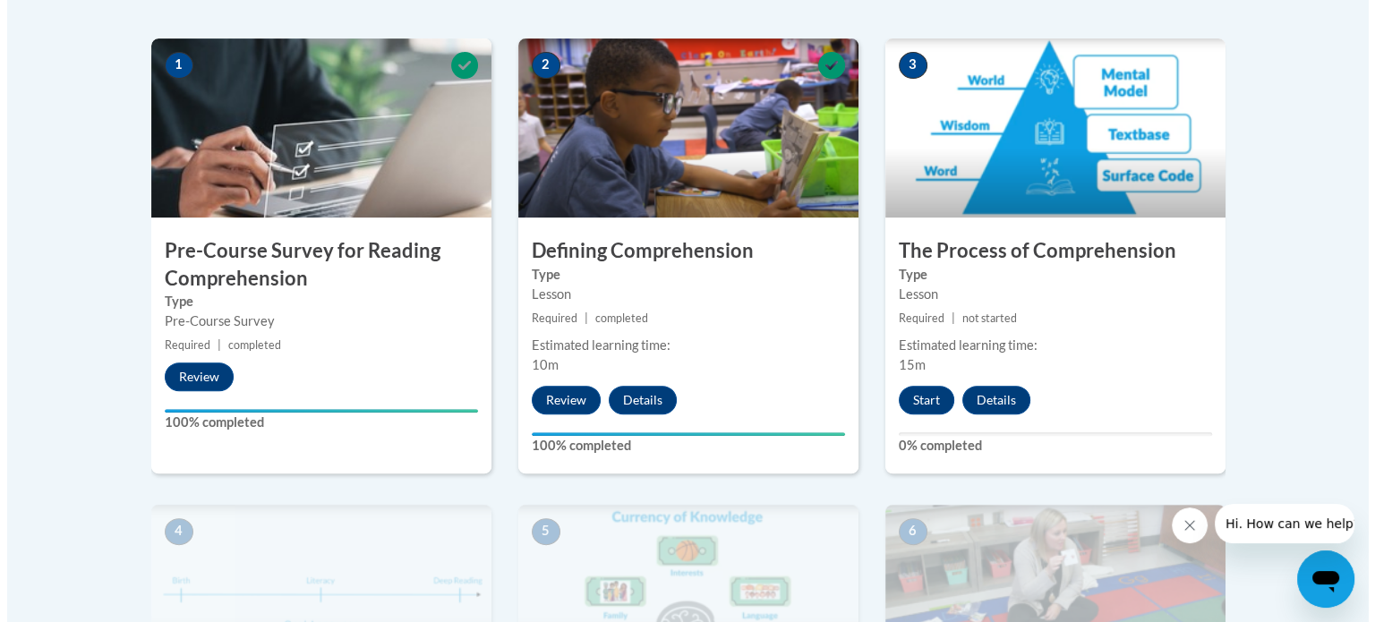
scroll to position [573, 0]
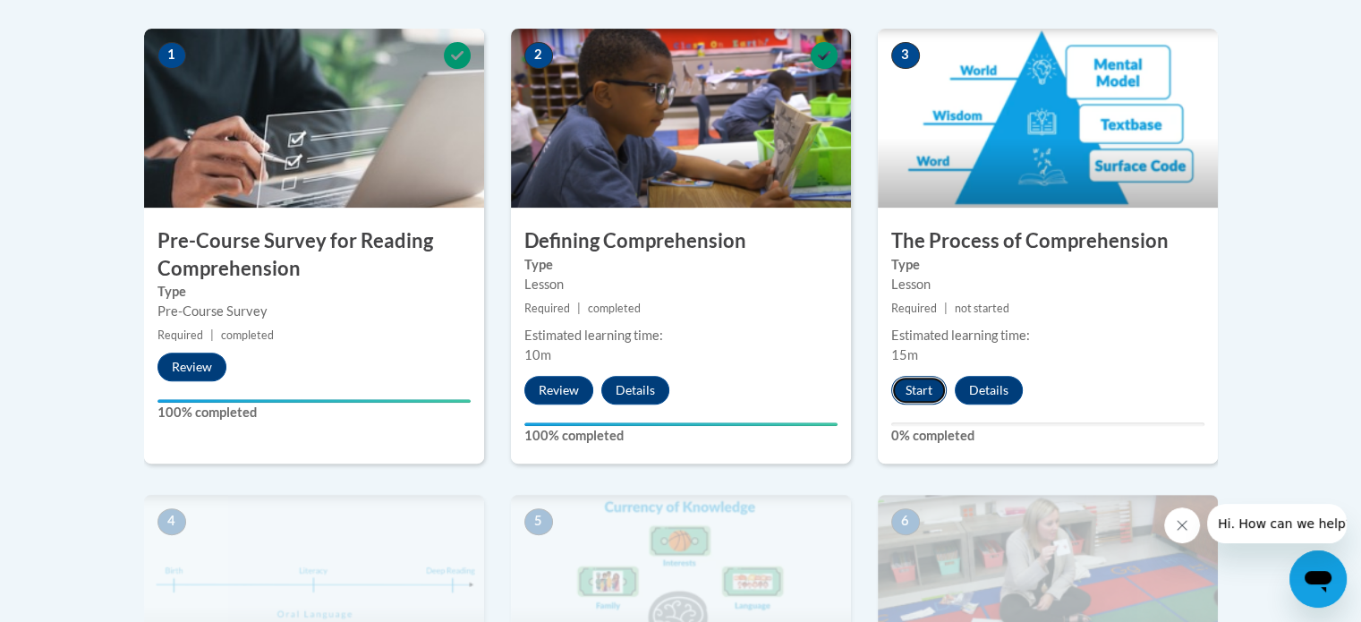
click at [922, 393] on button "Start" at bounding box center [919, 390] width 55 height 29
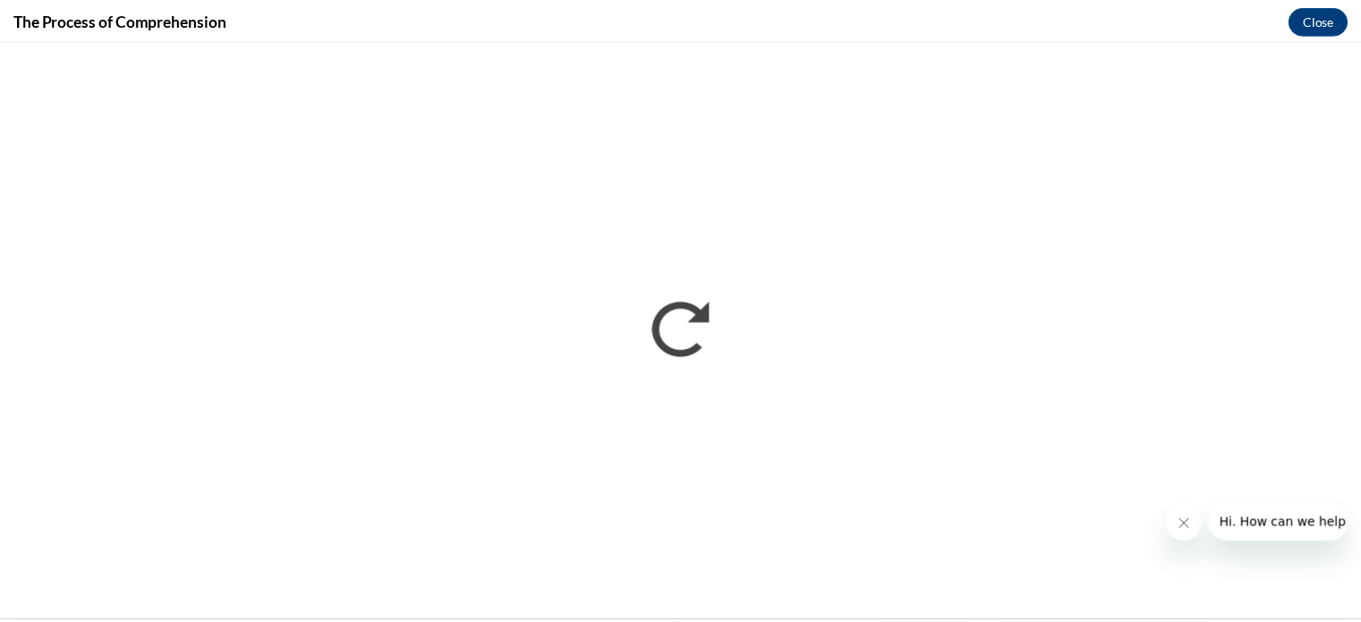
scroll to position [0, 0]
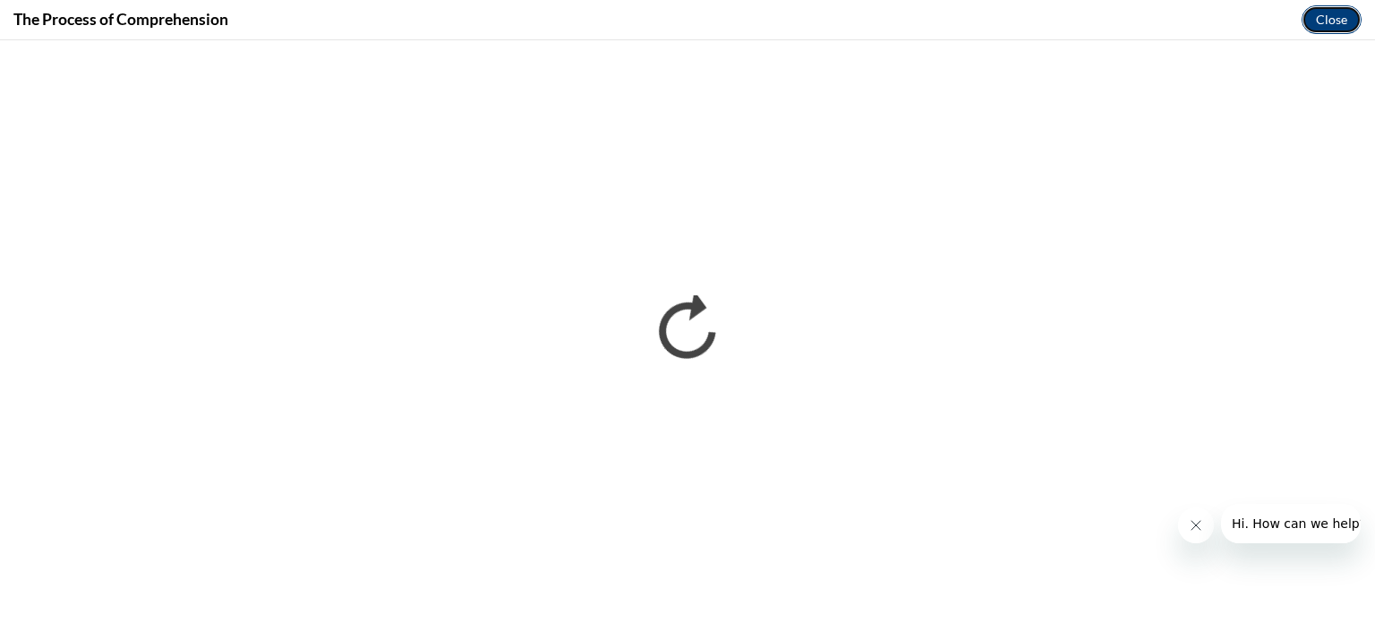
click at [1344, 13] on button "Close" at bounding box center [1331, 19] width 60 height 29
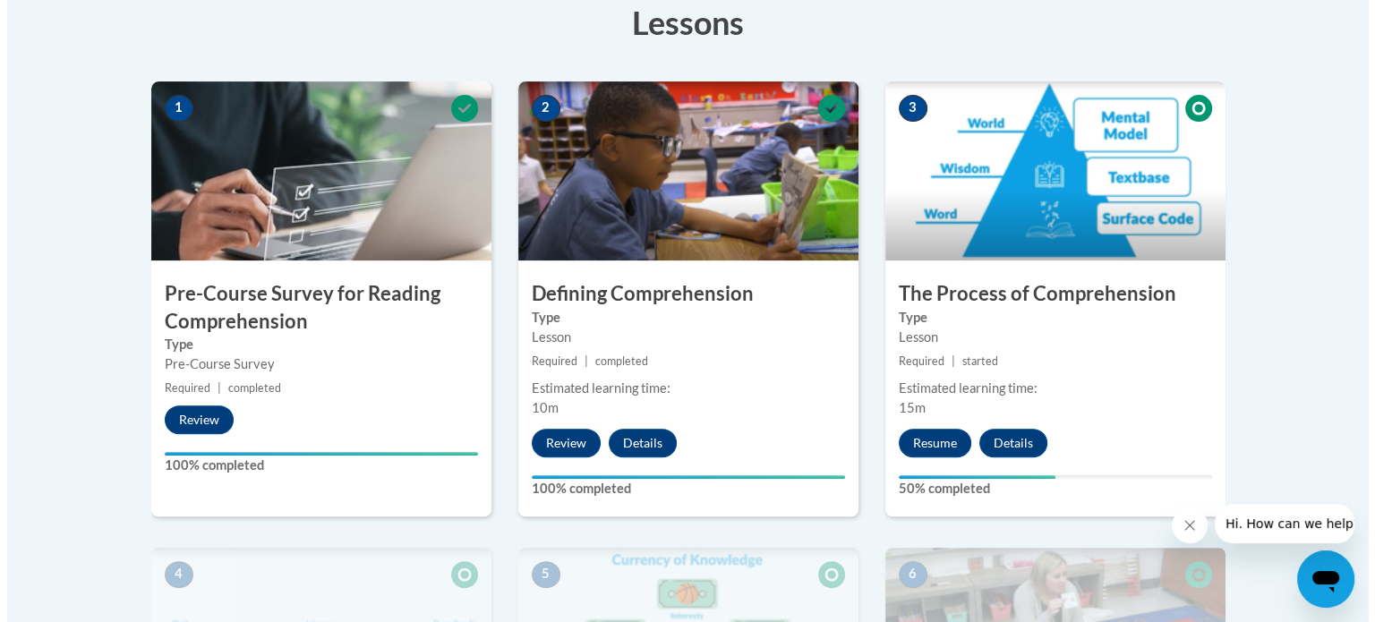
scroll to position [490, 0]
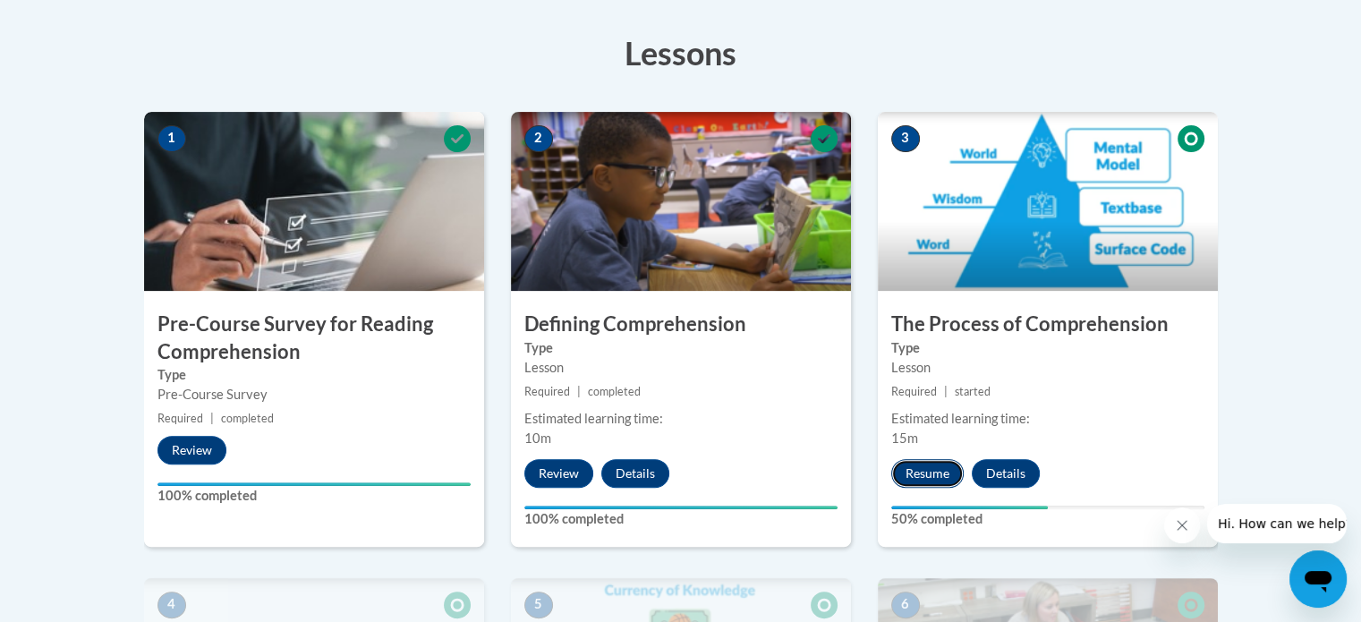
click at [940, 476] on button "Resume" at bounding box center [928, 473] width 73 height 29
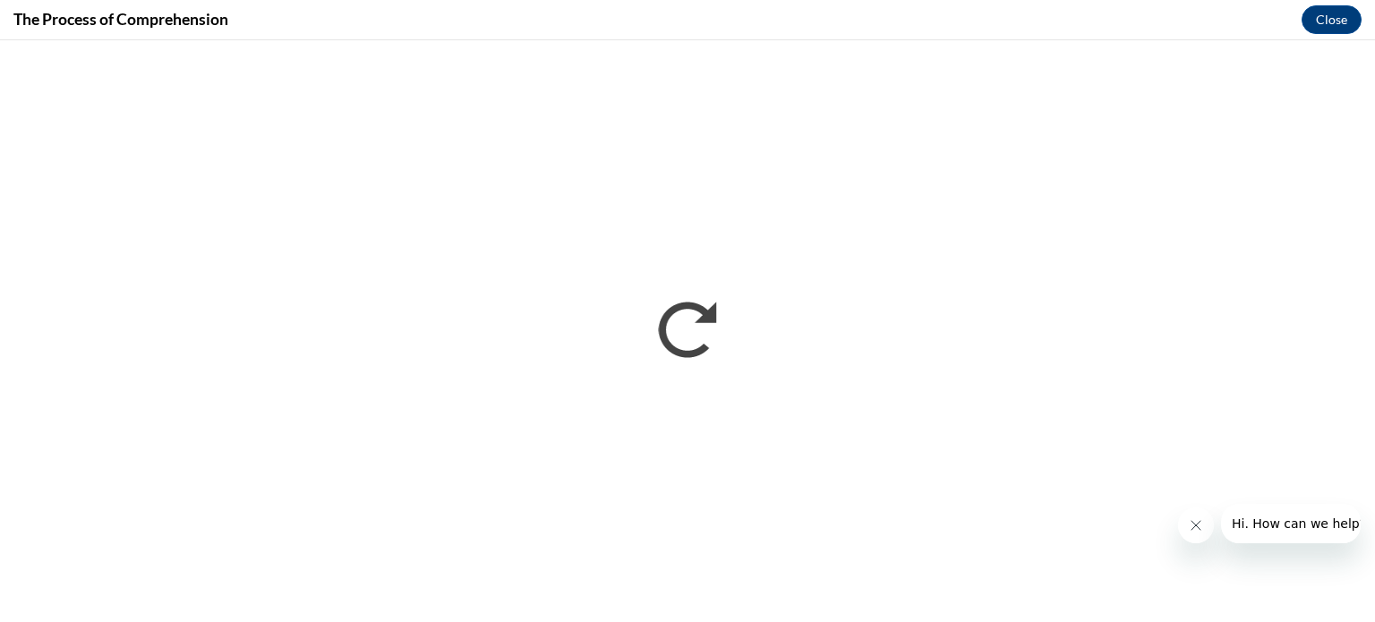
scroll to position [0, 0]
